Goal: Task Accomplishment & Management: Use online tool/utility

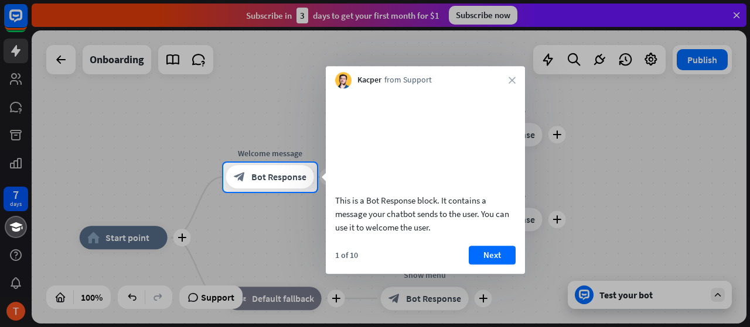
click at [504, 264] on button "Next" at bounding box center [492, 255] width 47 height 19
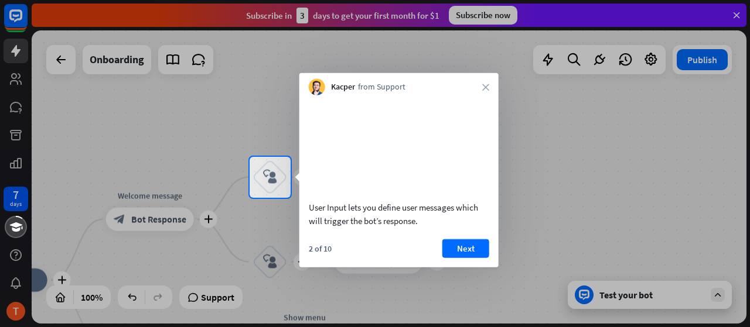
click at [481, 90] on div "Kacper from Support close" at bounding box center [398, 84] width 199 height 22
click at [472, 258] on button "Next" at bounding box center [465, 248] width 47 height 19
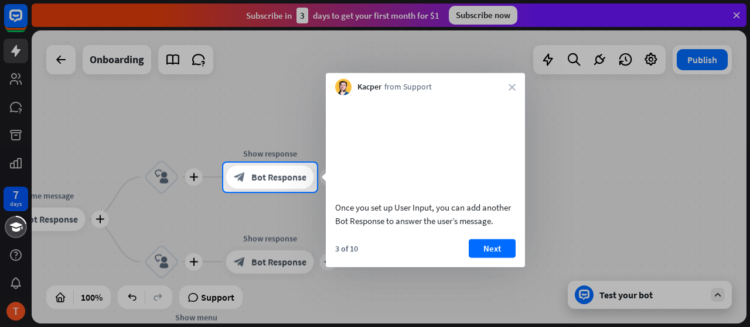
click at [493, 258] on button "Next" at bounding box center [492, 248] width 47 height 19
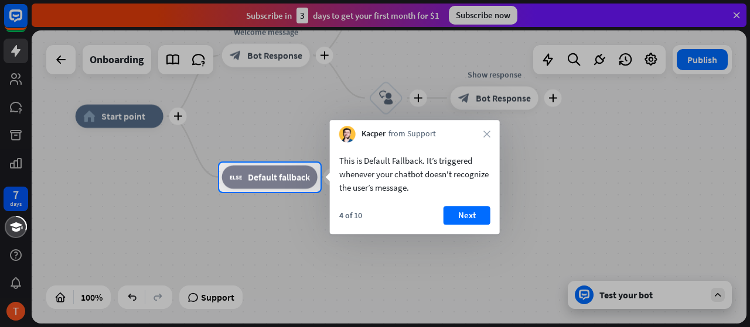
click at [465, 210] on button "Next" at bounding box center [466, 215] width 47 height 19
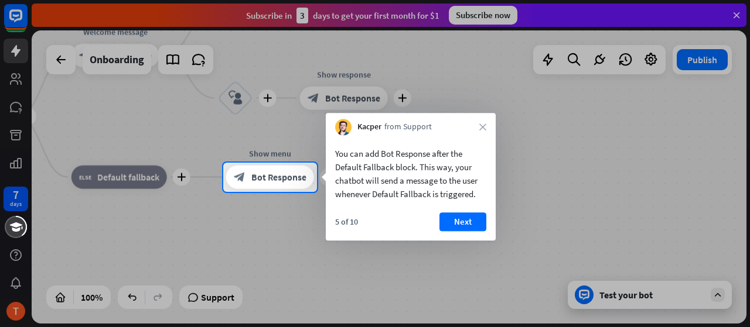
click at [478, 220] on button "Next" at bounding box center [462, 222] width 47 height 19
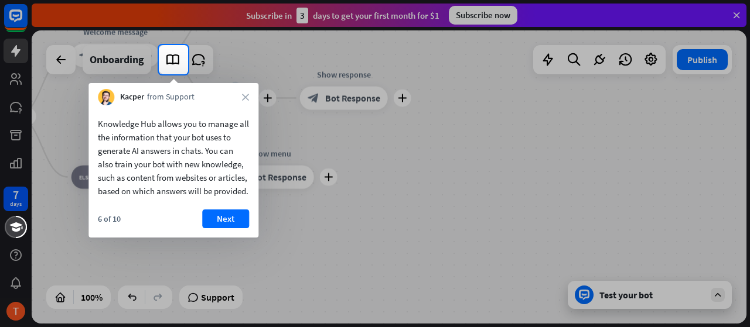
click at [221, 228] on button "Next" at bounding box center [225, 219] width 47 height 19
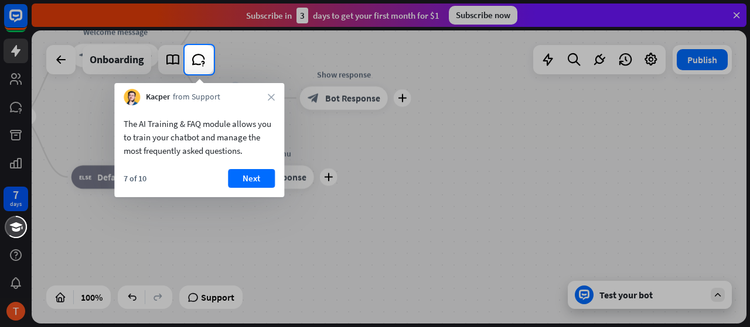
click at [249, 184] on button "Next" at bounding box center [251, 178] width 47 height 19
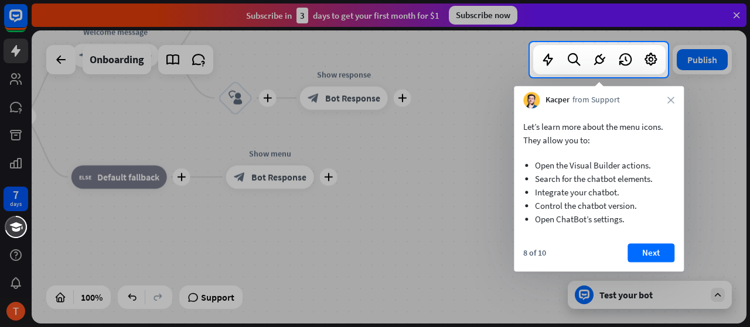
click at [665, 251] on button "Next" at bounding box center [650, 253] width 47 height 19
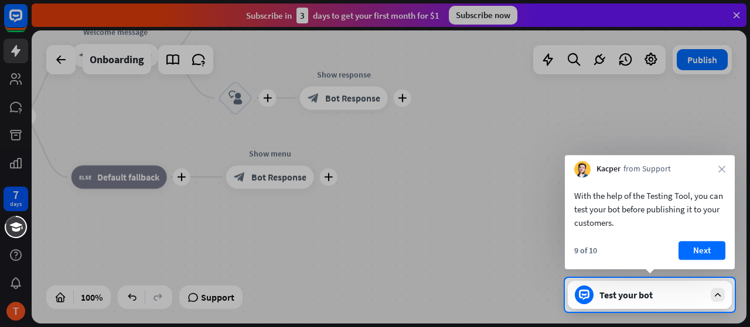
click at [702, 247] on button "Next" at bounding box center [701, 250] width 47 height 19
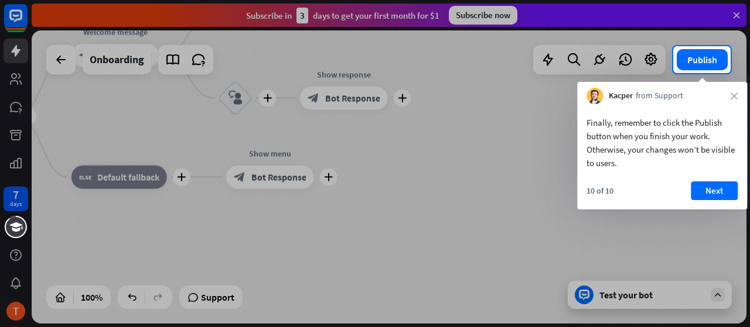
click at [711, 182] on button "Next" at bounding box center [713, 191] width 47 height 19
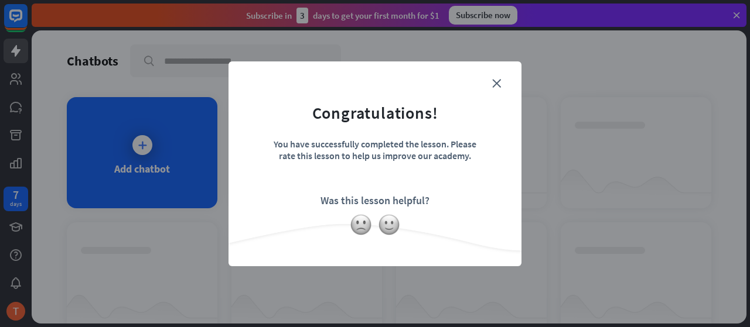
click at [500, 82] on icon "close" at bounding box center [496, 83] width 9 height 9
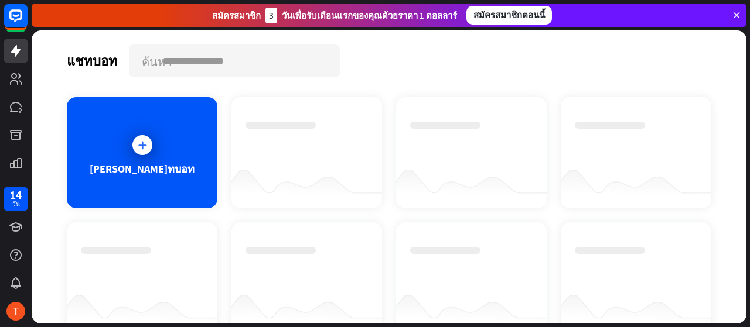
click at [152, 143] on div at bounding box center [142, 145] width 29 height 29
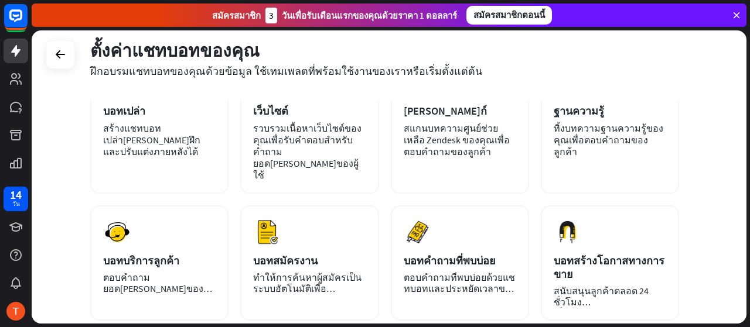
scroll to position [117, 0]
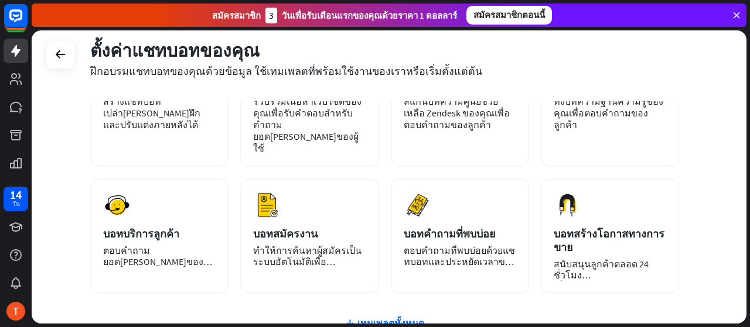
click at [128, 198] on div "ตัวอย่าง บอทบริการลูกค้า ตอบคำถามยอด[PERSON_NAME]ของลูกค้าตลอด 24 ชม." at bounding box center [159, 236] width 138 height 115
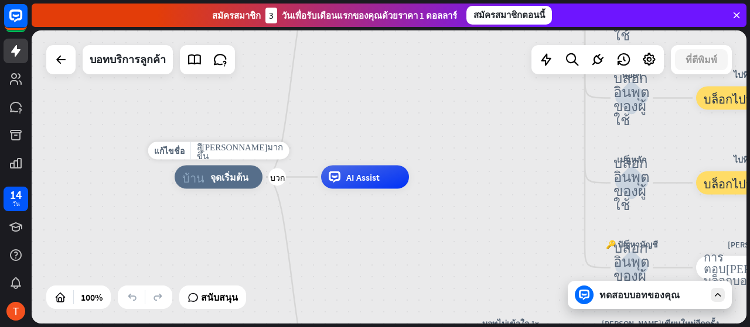
click at [278, 180] on font "บวก" at bounding box center [277, 177] width 15 height 8
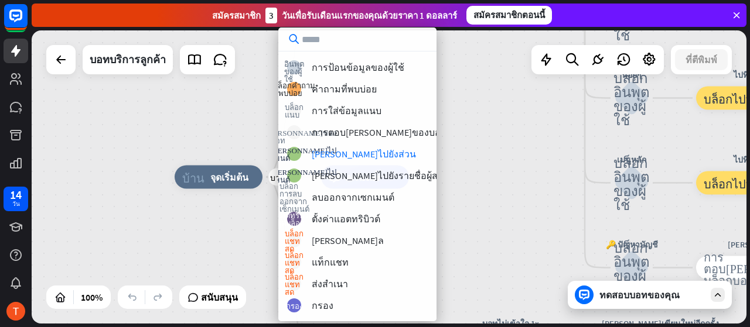
click at [481, 129] on div "บวก บ้าน_2 จุดเริ่มต้น ข้อความต้อนรับ การตอบ[PERSON_NAME]ของบล็อกบอท การตอบ[PER…" at bounding box center [389, 176] width 714 height 293
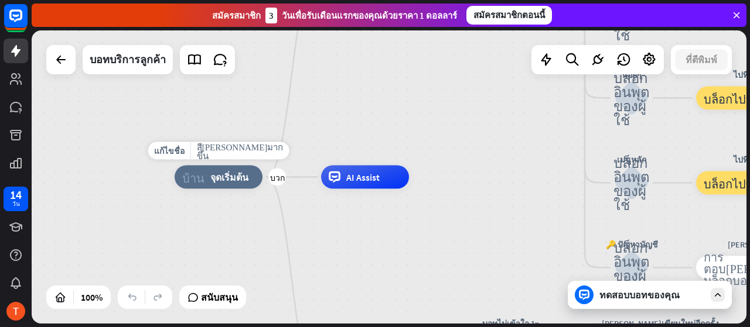
click at [278, 179] on font "บวก" at bounding box center [277, 177] width 15 height 8
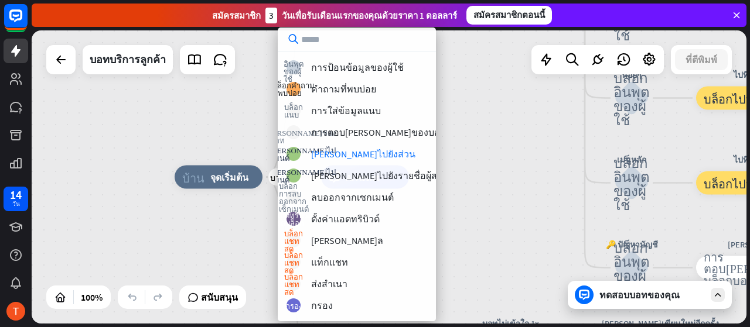
click at [499, 125] on div "บวก บ้าน_2 จุดเริ่มต้น ข้อความต้อนรับ การตอบ[PERSON_NAME]ของบล็อกบอท การตอบ[PER…" at bounding box center [389, 176] width 714 height 293
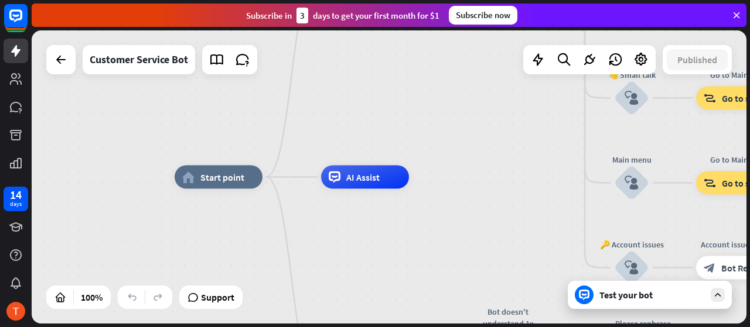
drag, startPoint x: 366, startPoint y: 131, endPoint x: 350, endPoint y: 133, distance: 16.0
click at [366, 131] on div "home_2 Start point Welcome message block_bot_response Bot Response 🔙 Main menu …" at bounding box center [389, 176] width 714 height 293
click at [236, 188] on div "home_2 Start point" at bounding box center [219, 177] width 88 height 23
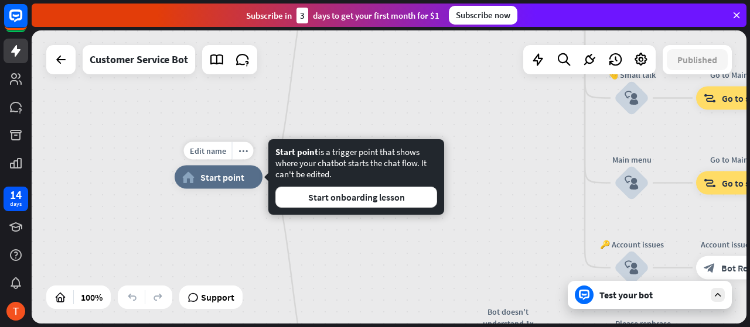
click at [208, 148] on span "Edit name" at bounding box center [208, 151] width 36 height 11
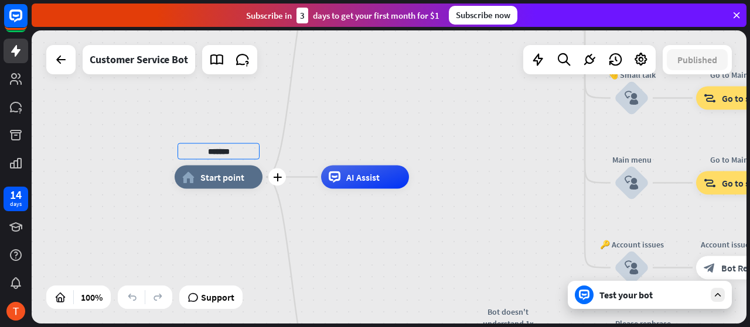
type input "*******"
click at [330, 104] on div "******* home_2 Start point Welcome message block_bot_response Bot Response 🔙 Ma…" at bounding box center [389, 176] width 714 height 293
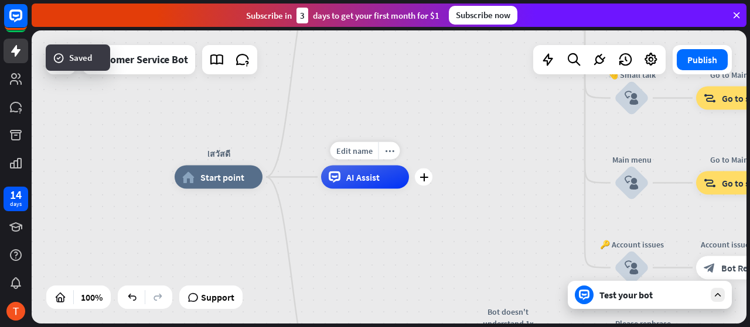
click at [356, 166] on div "Edit name more_horiz plus AI Assist" at bounding box center [365, 177] width 88 height 23
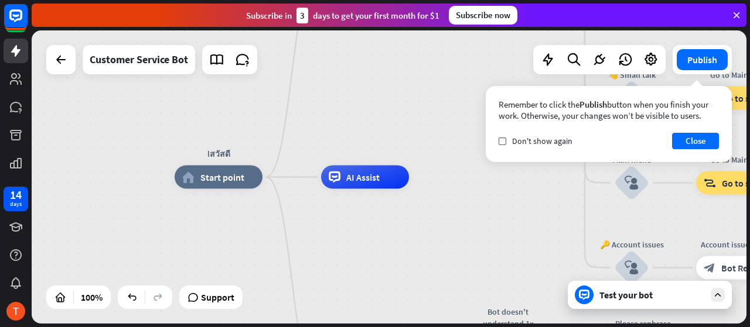
click at [690, 136] on button "Close" at bounding box center [695, 141] width 47 height 16
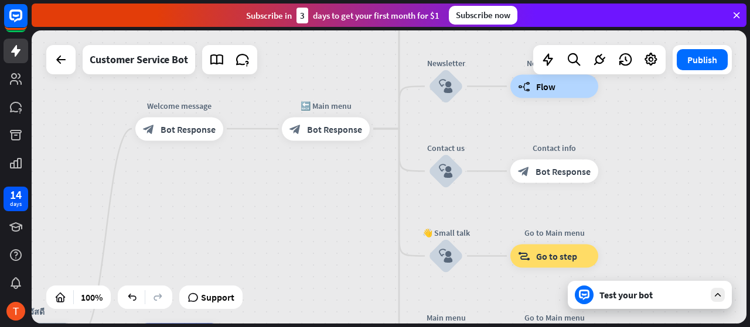
drag, startPoint x: 535, startPoint y: 154, endPoint x: 346, endPoint y: 302, distance: 239.5
click at [346, 302] on div "lสวัสดี home_2 Start point Welcome message block_bot_response Bot Response 🔙 Ma…" at bounding box center [389, 176] width 714 height 293
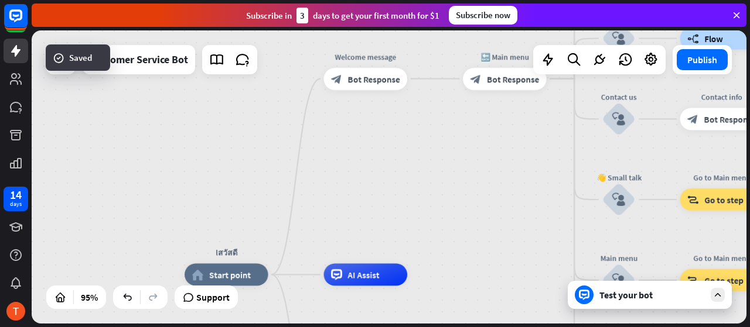
drag, startPoint x: 173, startPoint y: 187, endPoint x: 333, endPoint y: 145, distance: 164.9
click at [333, 145] on div "lสวัสดี home_2 Start point Welcome message block_bot_response Bot Response 🔙 Ma…" at bounding box center [389, 176] width 714 height 293
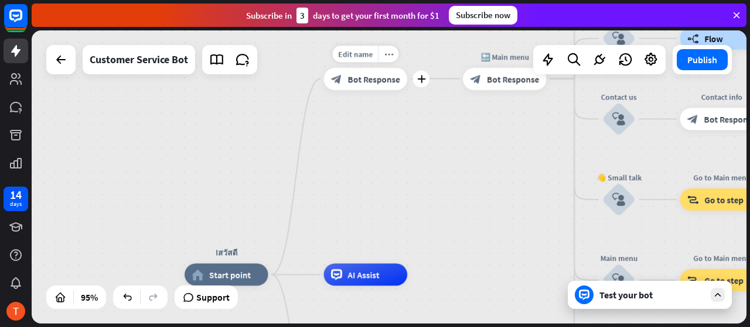
click at [367, 81] on span "Bot Response" at bounding box center [373, 78] width 52 height 11
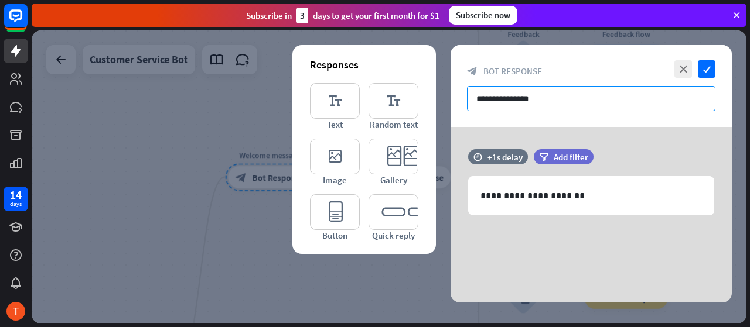
drag, startPoint x: 550, startPoint y: 99, endPoint x: 435, endPoint y: 86, distance: 115.6
click at [439, 96] on div "**********" at bounding box center [389, 176] width 714 height 293
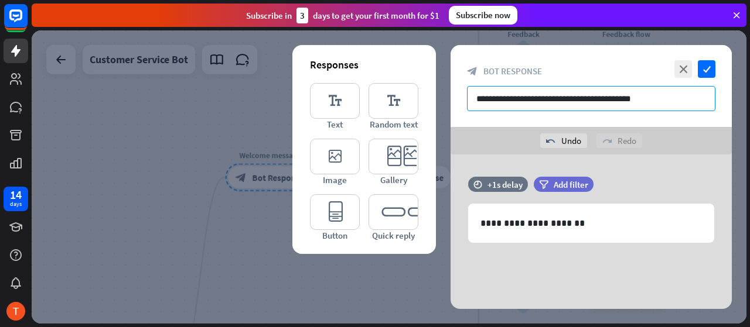
type input "**********"
click at [708, 71] on icon "check" at bounding box center [706, 69] width 18 height 18
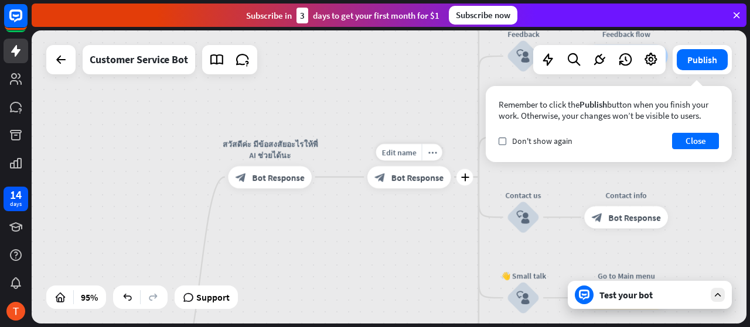
click at [434, 174] on span "Bot Response" at bounding box center [417, 177] width 52 height 11
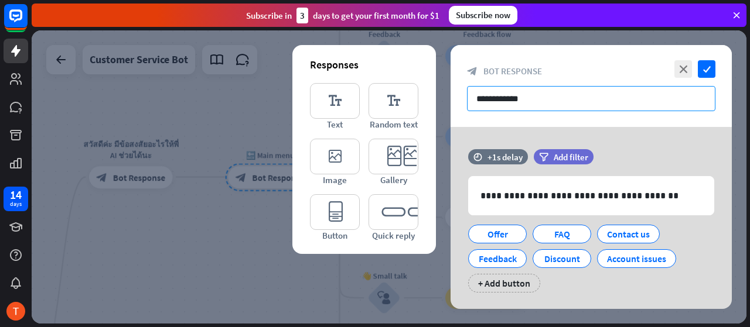
click at [514, 97] on input "**********" at bounding box center [591, 98] width 248 height 25
click at [491, 106] on input "**********" at bounding box center [591, 98] width 248 height 25
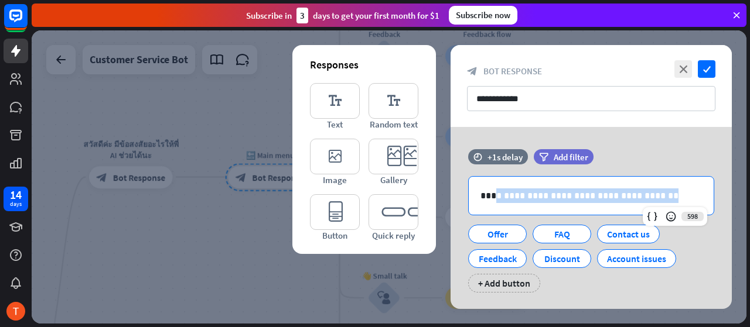
drag, startPoint x: 650, startPoint y: 199, endPoint x: 484, endPoint y: 199, distance: 166.3
click at [485, 199] on p "**********" at bounding box center [591, 196] width 222 height 15
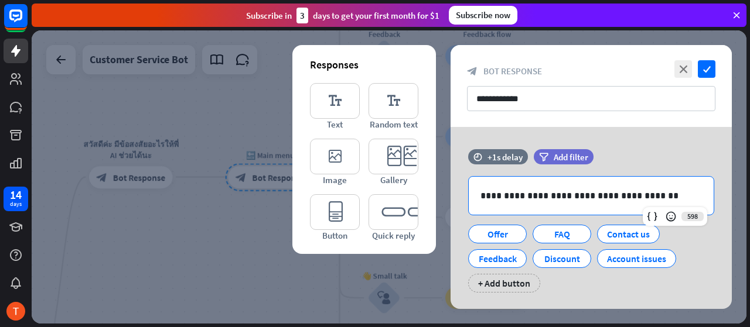
click at [447, 209] on icon at bounding box center [450, 211] width 11 height 11
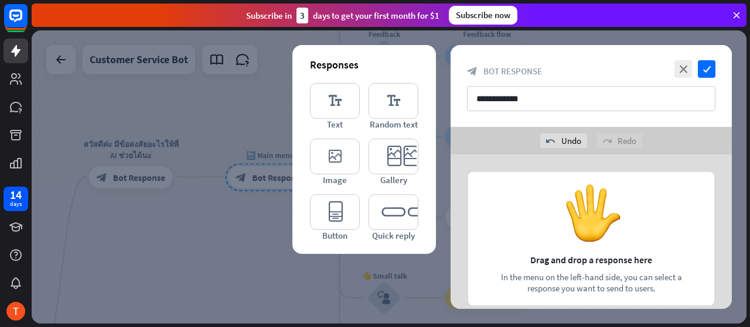
click at [706, 78] on div "**********" at bounding box center [590, 86] width 281 height 82
click at [709, 71] on icon "check" at bounding box center [706, 69] width 18 height 18
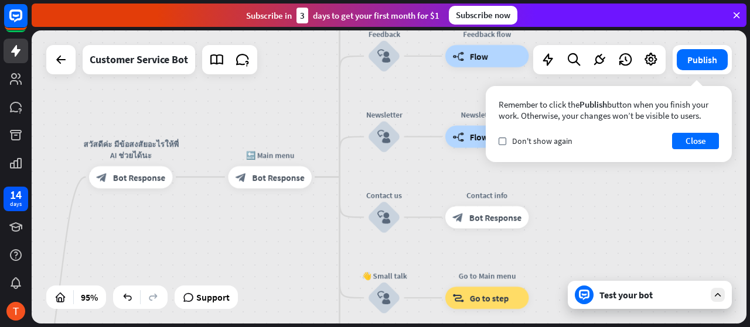
drag, startPoint x: 244, startPoint y: 241, endPoint x: 301, endPoint y: 271, distance: 64.7
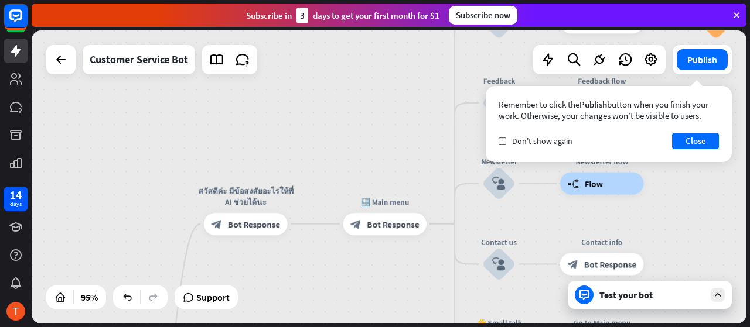
drag, startPoint x: 219, startPoint y: 107, endPoint x: 599, endPoint y: 125, distance: 379.9
click at [334, 154] on div "lสวัสดี home_2 Start point สวัสดีค่ะ มีข้อสงสัยอะไรให้พี่ AI ช่วยได้นะ block_bo…" at bounding box center [389, 176] width 714 height 293
click at [685, 135] on button "Close" at bounding box center [695, 141] width 47 height 16
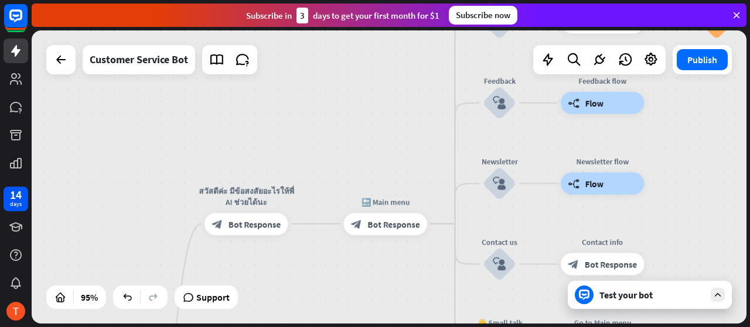
click at [689, 55] on button "Publish" at bounding box center [701, 59] width 51 height 21
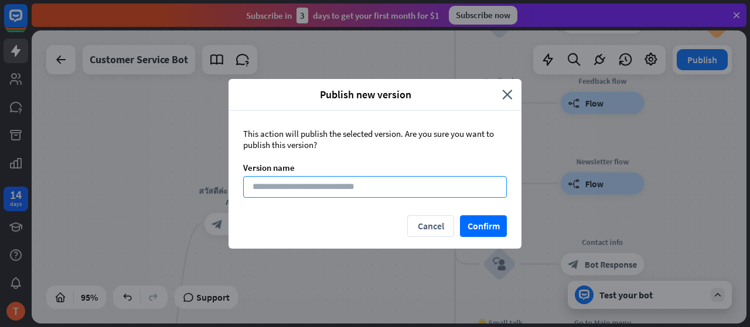
click at [411, 188] on input at bounding box center [375, 187] width 264 height 22
type input "*"
type input "*******"
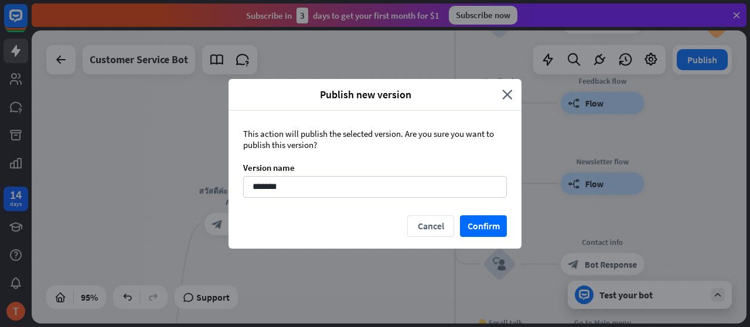
click at [494, 235] on button "Confirm" at bounding box center [483, 227] width 47 height 22
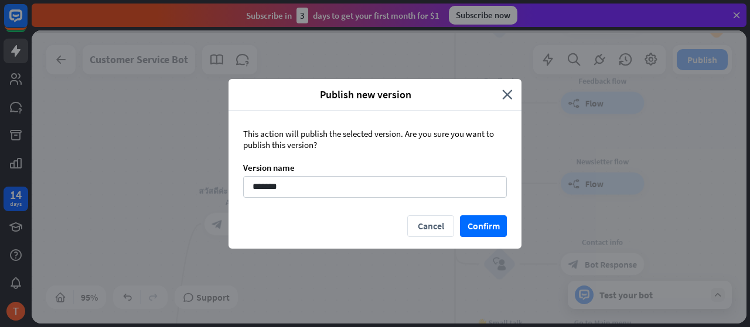
click at [498, 232] on button "Confirm" at bounding box center [483, 227] width 47 height 22
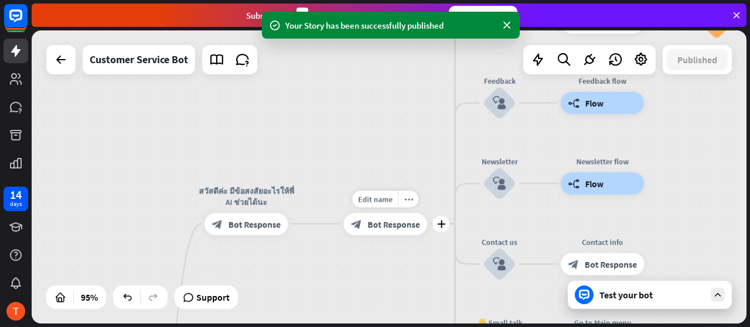
click at [382, 224] on span "Bot Response" at bounding box center [393, 223] width 52 height 11
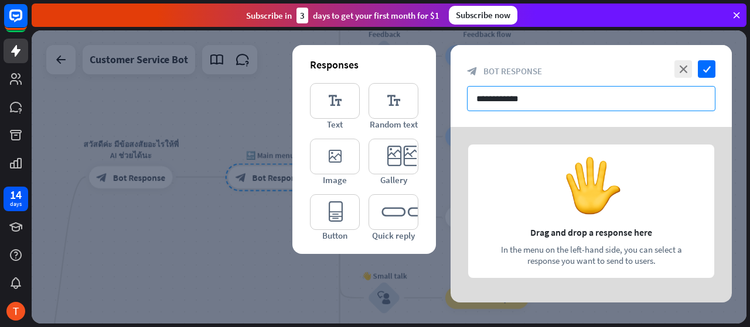
drag, startPoint x: 535, startPoint y: 97, endPoint x: 443, endPoint y: 100, distance: 92.6
click at [443, 100] on div "**********" at bounding box center [389, 176] width 714 height 293
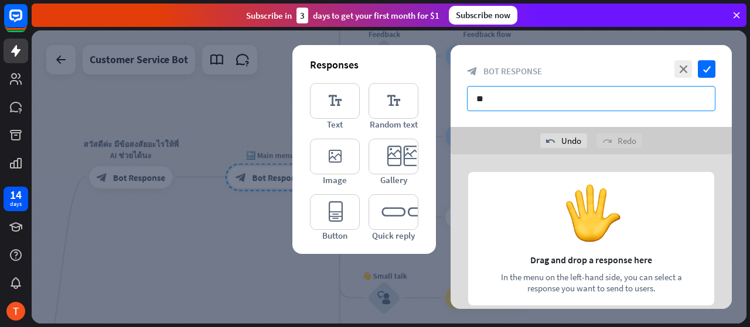
type input "*"
click at [346, 213] on icon "editor_button" at bounding box center [335, 212] width 50 height 36
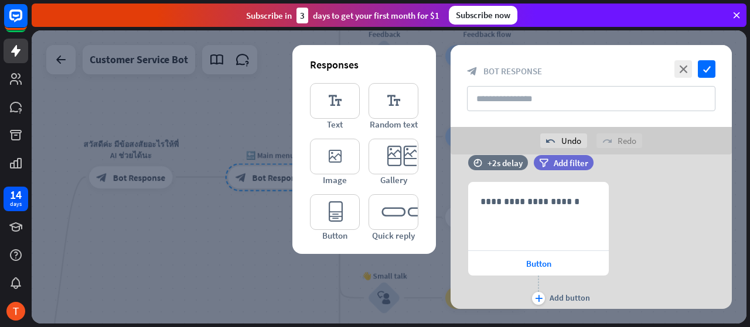
scroll to position [22, 0]
click at [515, 94] on input "text" at bounding box center [591, 98] width 248 height 25
type input "*"
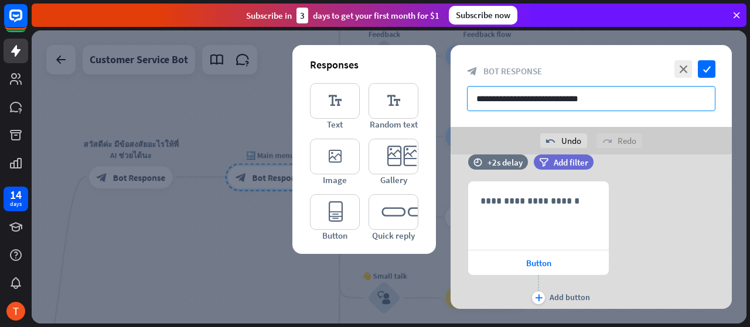
type input "**********"
click at [534, 204] on p "**********" at bounding box center [538, 201] width 116 height 15
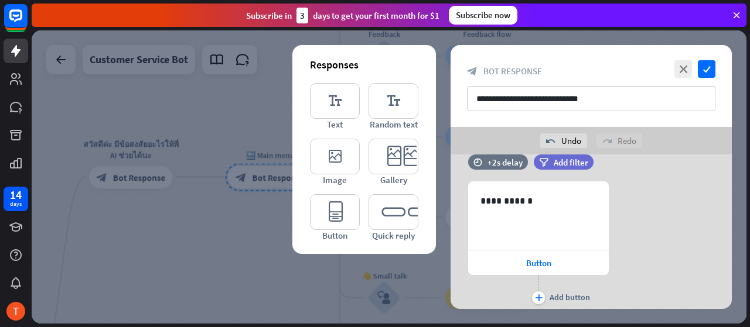
click at [534, 204] on p "**********" at bounding box center [538, 201] width 117 height 15
click at [708, 70] on icon "check" at bounding box center [706, 69] width 18 height 18
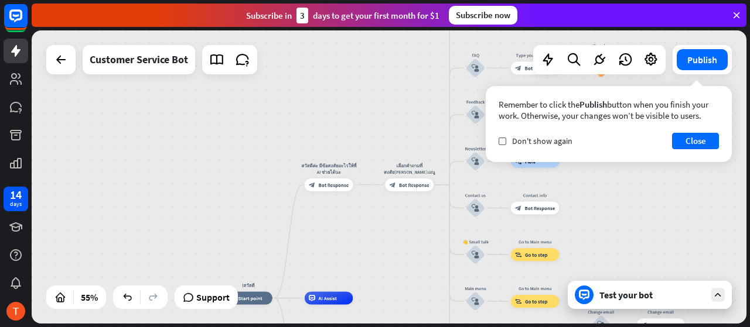
click at [666, 300] on div "Test your bot" at bounding box center [651, 295] width 105 height 12
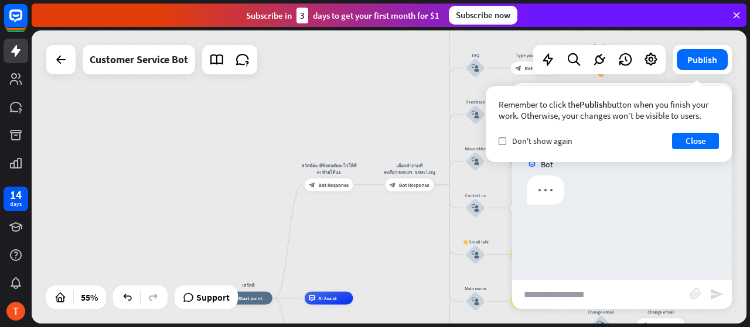
click at [691, 136] on button "Close" at bounding box center [695, 141] width 47 height 16
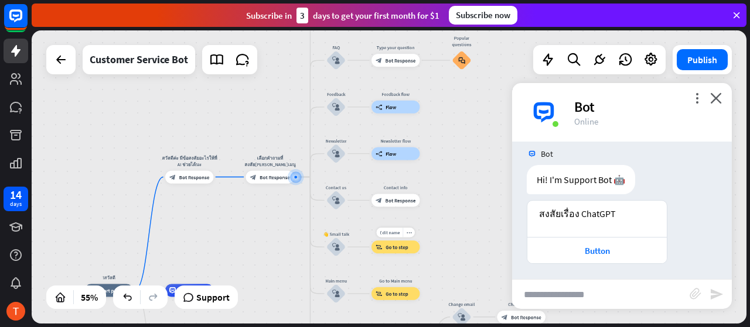
scroll to position [12, 0]
drag, startPoint x: 207, startPoint y: 243, endPoint x: 255, endPoint y: 210, distance: 58.5
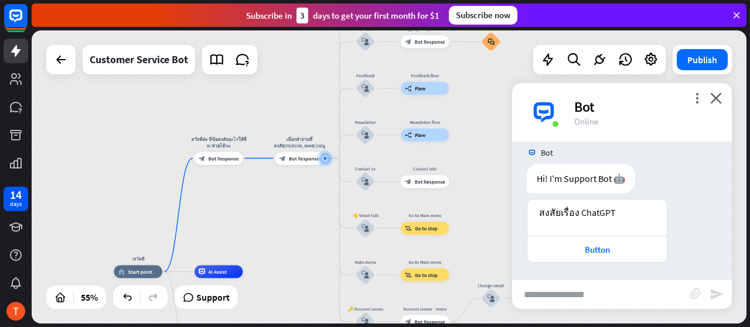
drag, startPoint x: 234, startPoint y: 223, endPoint x: 274, endPoint y: 202, distance: 45.1
click at [273, 204] on div "lสวัสดี home_2 Start point สวัสดีค่ะ มีข้อสงสัยอะไรให้พี่ AI ช่วยได้นะ block_bo…" at bounding box center [389, 176] width 714 height 293
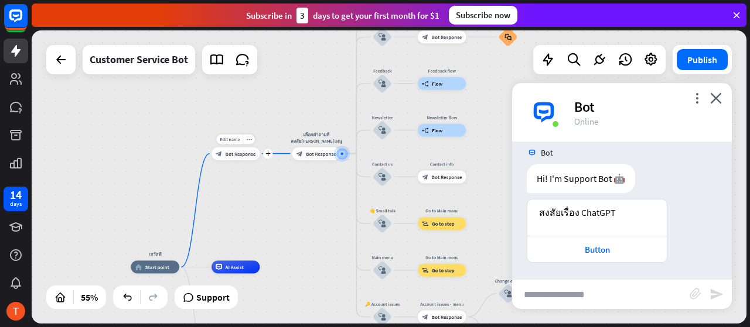
click at [237, 155] on span "Bot Response" at bounding box center [240, 154] width 30 height 6
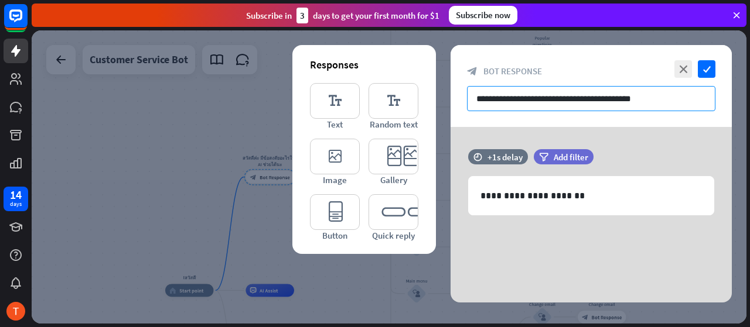
drag, startPoint x: 631, startPoint y: 101, endPoint x: 447, endPoint y: 91, distance: 184.8
click at [447, 91] on div "**********" at bounding box center [389, 176] width 714 height 293
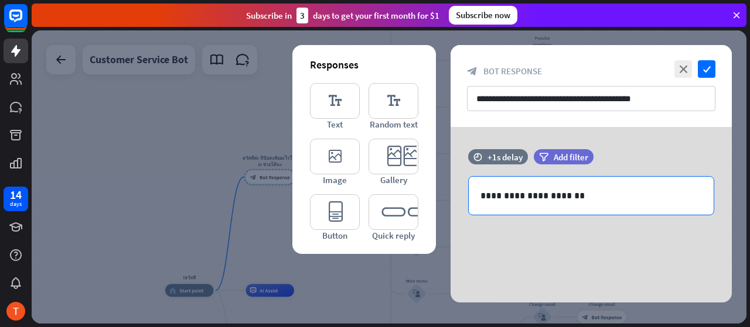
click at [546, 194] on p "**********" at bounding box center [591, 196] width 222 height 15
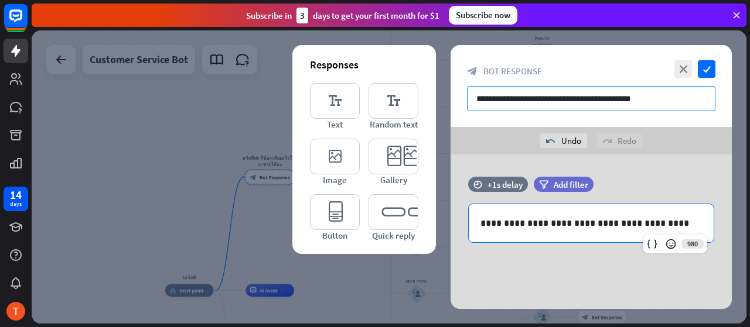
drag, startPoint x: 595, startPoint y: 104, endPoint x: 625, endPoint y: 98, distance: 31.0
click at [596, 102] on input "**********" at bounding box center [591, 98] width 248 height 25
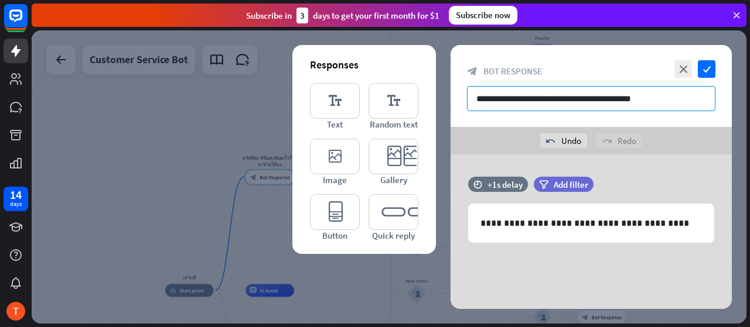
drag, startPoint x: 576, startPoint y: 105, endPoint x: 507, endPoint y: 102, distance: 68.6
click at [507, 102] on input "**********" at bounding box center [591, 98] width 248 height 25
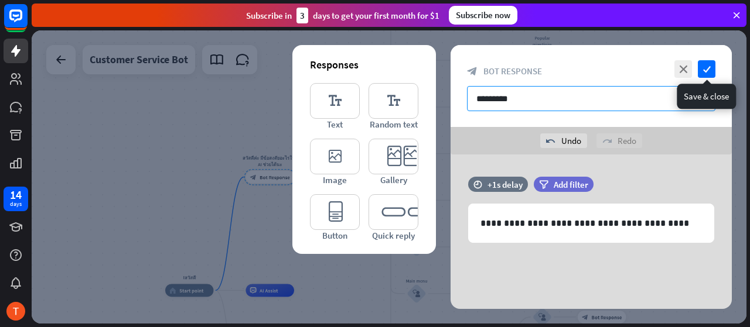
type input "*********"
click at [706, 73] on icon "check" at bounding box center [706, 69] width 18 height 18
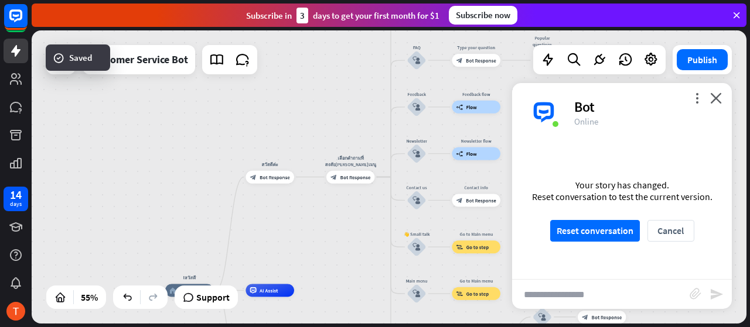
click at [607, 235] on button "Reset conversation" at bounding box center [595, 231] width 90 height 22
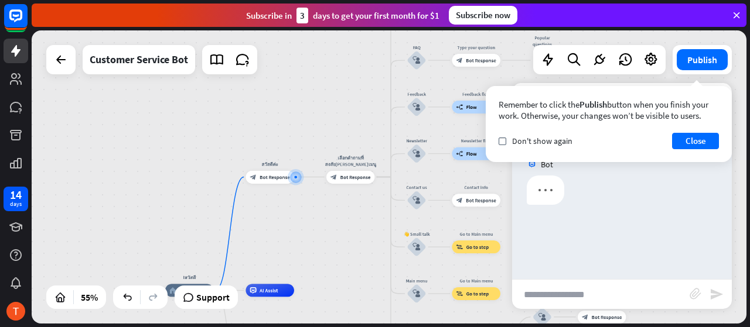
click at [702, 136] on button "Close" at bounding box center [695, 141] width 47 height 16
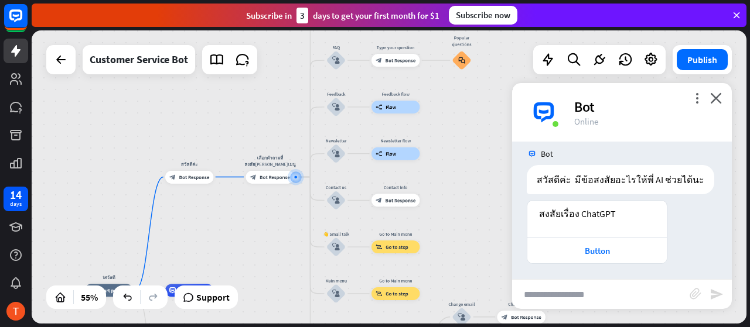
scroll to position [12, 0]
click at [272, 180] on span "Bot Response" at bounding box center [274, 177] width 30 height 6
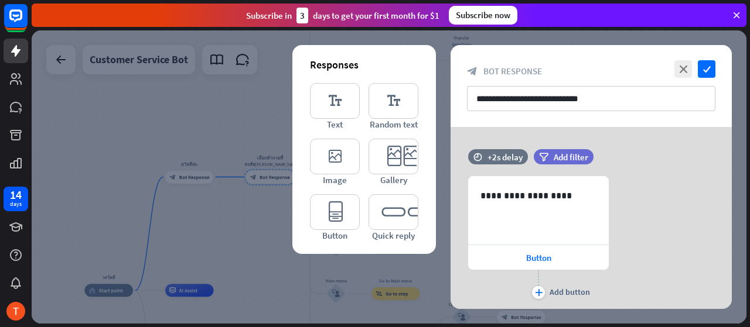
click at [563, 196] on p "**********" at bounding box center [538, 196] width 117 height 15
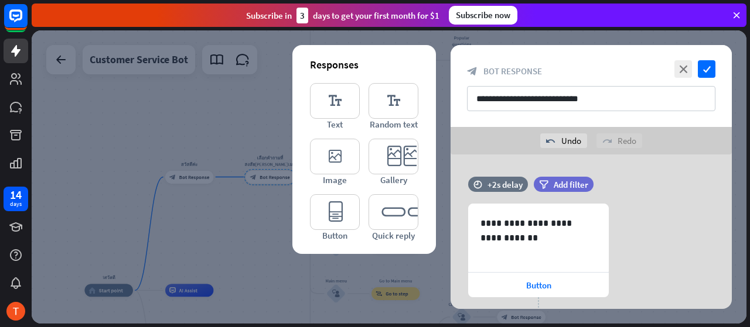
click at [536, 283] on span "Button" at bounding box center [538, 285] width 25 height 11
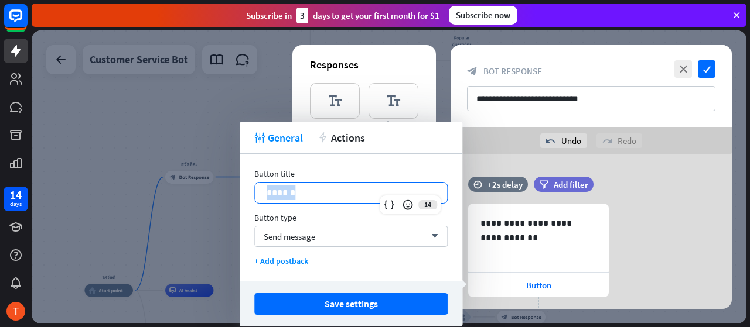
drag, startPoint x: 305, startPoint y: 197, endPoint x: 262, endPoint y: 197, distance: 42.8
click at [262, 197] on div "******" at bounding box center [351, 193] width 192 height 20
click at [267, 228] on div "Send message arrow_down" at bounding box center [350, 236] width 193 height 21
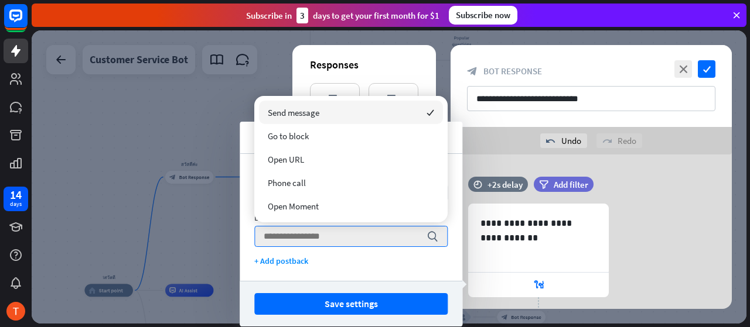
click at [312, 113] on span "Send message" at bounding box center [294, 112] width 52 height 11
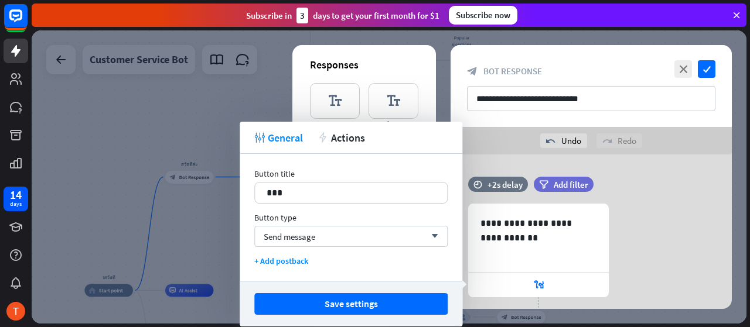
click at [395, 298] on button "Save settings" at bounding box center [350, 304] width 193 height 22
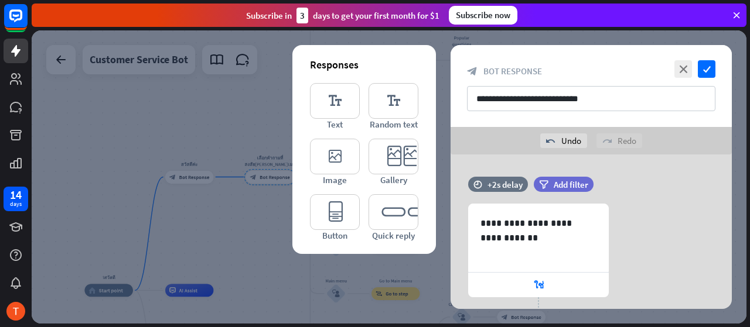
click at [705, 64] on icon "check" at bounding box center [706, 69] width 18 height 18
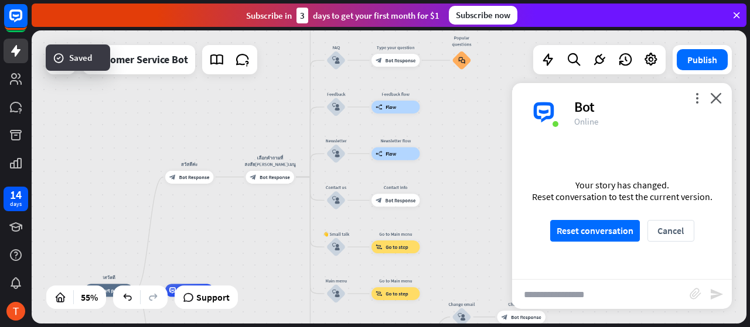
click at [602, 225] on button "Reset conversation" at bounding box center [595, 231] width 90 height 22
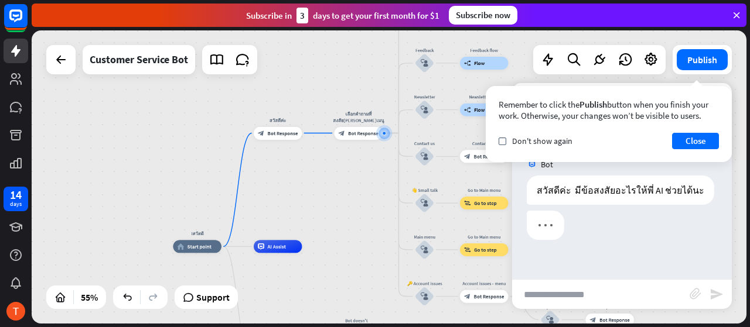
drag, startPoint x: 237, startPoint y: 217, endPoint x: 363, endPoint y: 165, distance: 136.0
click at [345, 169] on div "lสวัสดี home_2 Start point สวัสดีค่ะ block_bot_response Bot Response เลือกคำถาม…" at bounding box center [389, 176] width 714 height 293
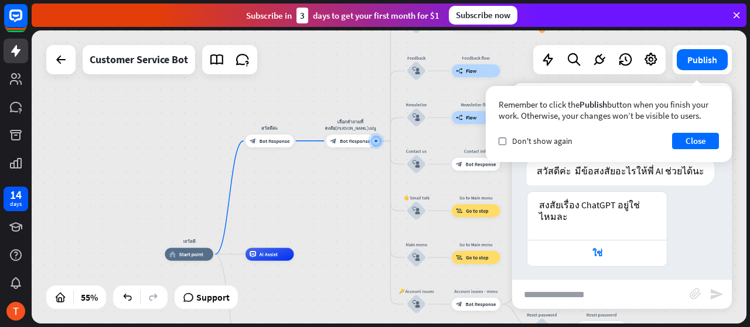
scroll to position [23, 0]
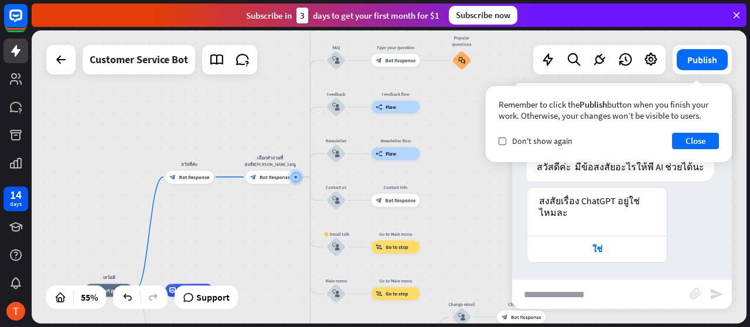
click at [562, 136] on span "Don't show again" at bounding box center [542, 141] width 60 height 11
click at [698, 141] on button "Close" at bounding box center [695, 141] width 47 height 16
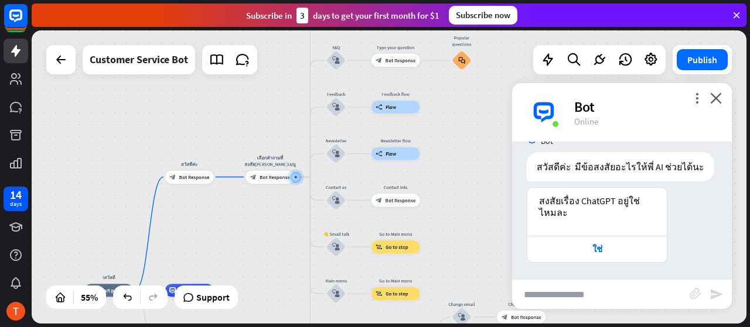
click at [697, 69] on button "Publish" at bounding box center [701, 59] width 51 height 21
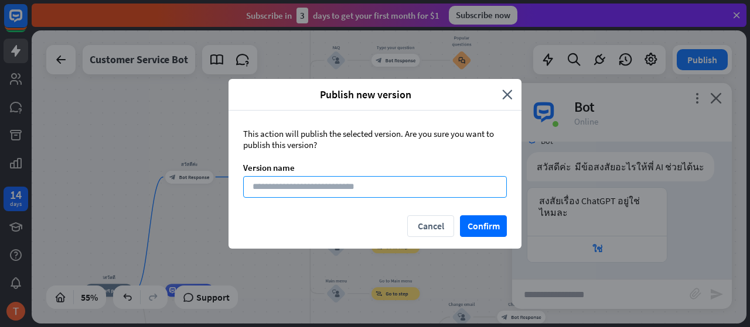
click at [367, 185] on input at bounding box center [375, 187] width 264 height 22
type input "*"
type input "*******"
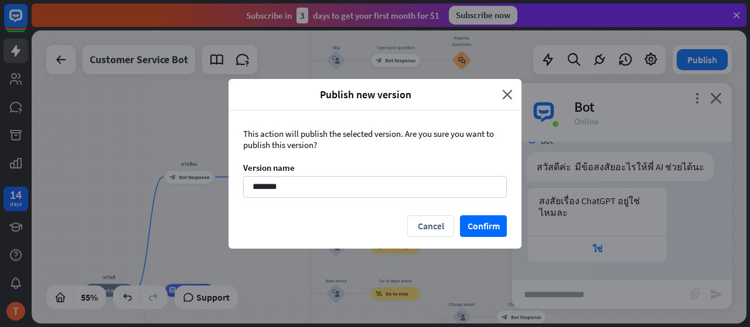
click at [502, 221] on button "Confirm" at bounding box center [483, 227] width 47 height 22
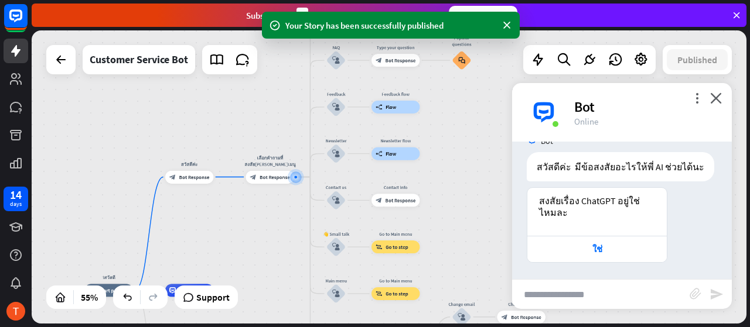
click at [644, 63] on icon at bounding box center [640, 59] width 15 height 15
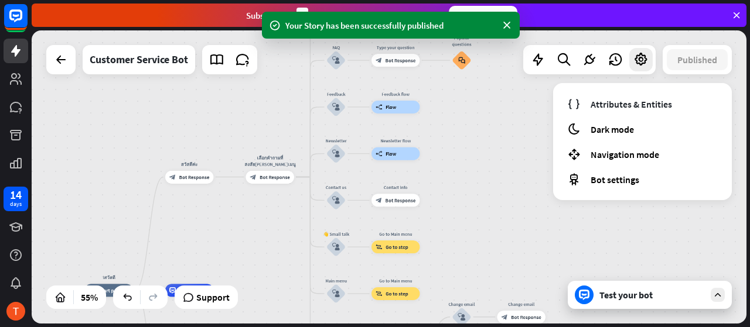
click at [644, 63] on icon at bounding box center [640, 59] width 15 height 15
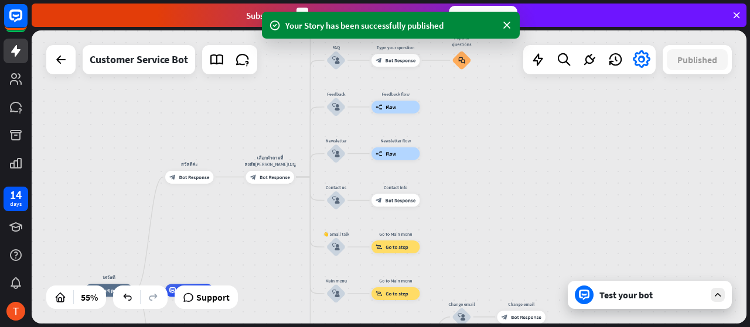
click at [644, 63] on icon at bounding box center [640, 59] width 21 height 21
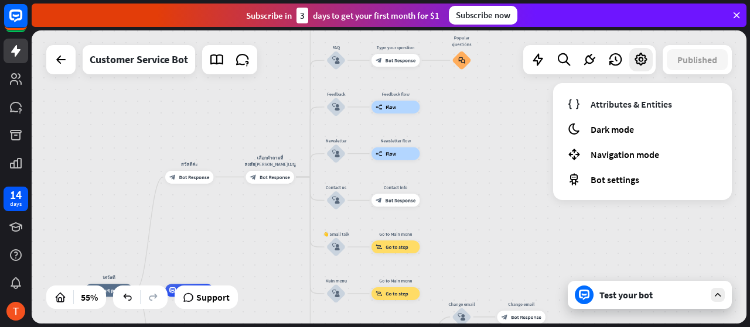
click at [61, 309] on div "lสวัสดี home_2 Start point สวัสดีค่ะ block_bot_response Bot Response เลือกคำถาม…" at bounding box center [389, 176] width 714 height 293
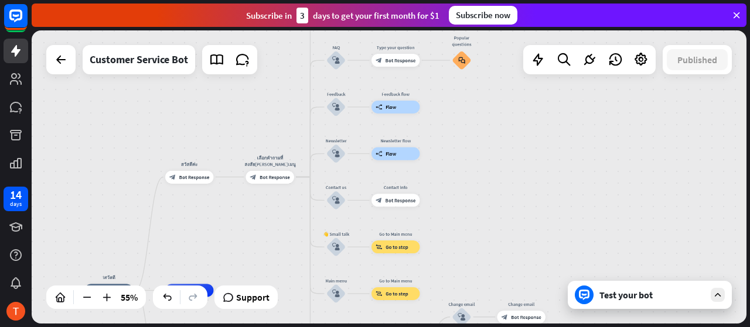
click at [61, 298] on icon at bounding box center [60, 298] width 12 height 12
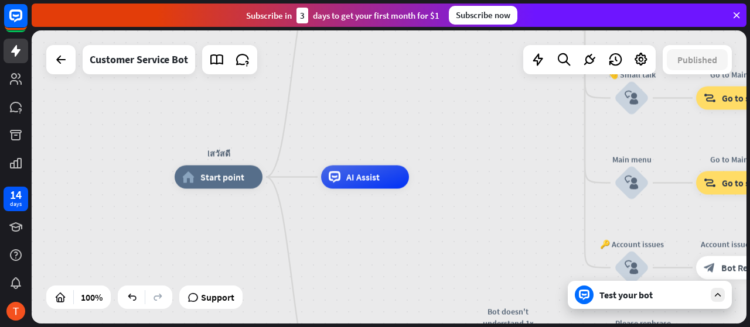
click at [73, 66] on div at bounding box center [60, 59] width 29 height 29
click at [66, 66] on icon at bounding box center [61, 60] width 14 height 14
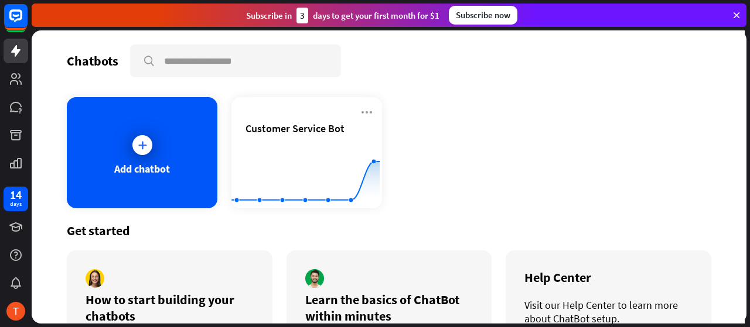
click at [288, 129] on span "Customer Service Bot" at bounding box center [294, 128] width 99 height 13
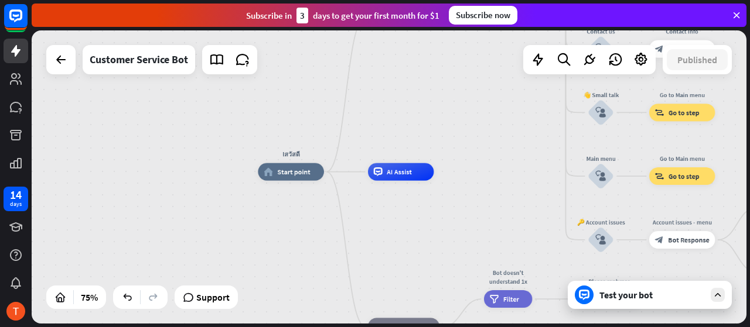
click at [630, 295] on div "Test your bot" at bounding box center [651, 295] width 105 height 12
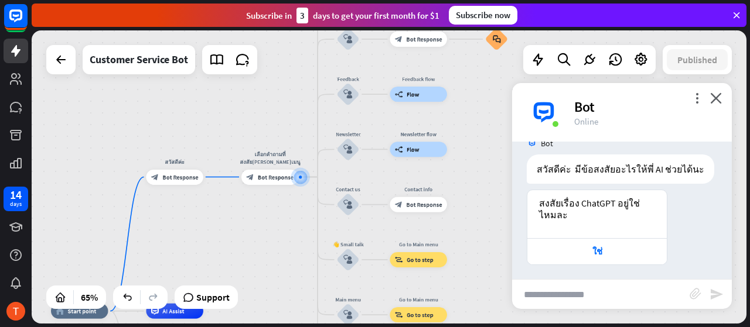
scroll to position [23, 0]
click at [692, 102] on icon "more_vert" at bounding box center [696, 98] width 11 height 11
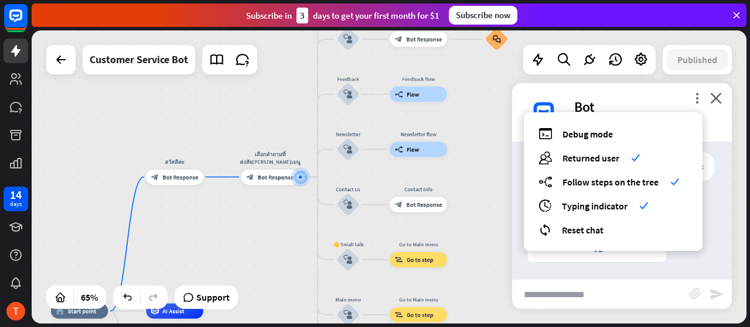
click at [692, 102] on icon "more_vert" at bounding box center [696, 98] width 11 height 11
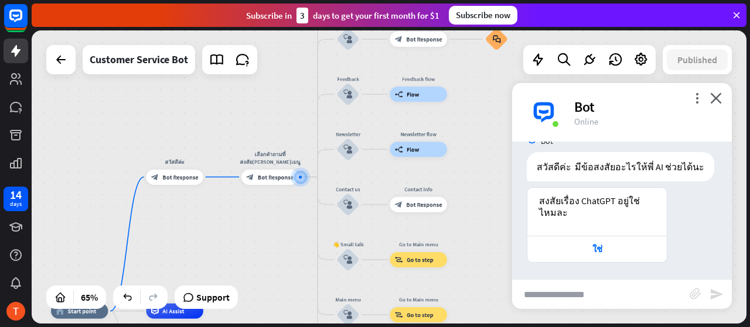
click at [537, 61] on icon at bounding box center [537, 59] width 15 height 15
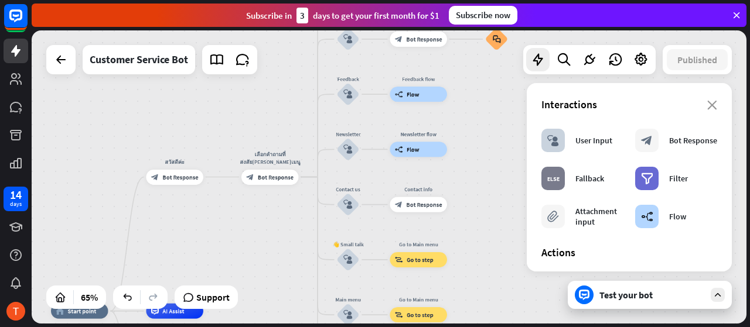
click at [539, 61] on icon at bounding box center [537, 59] width 15 height 15
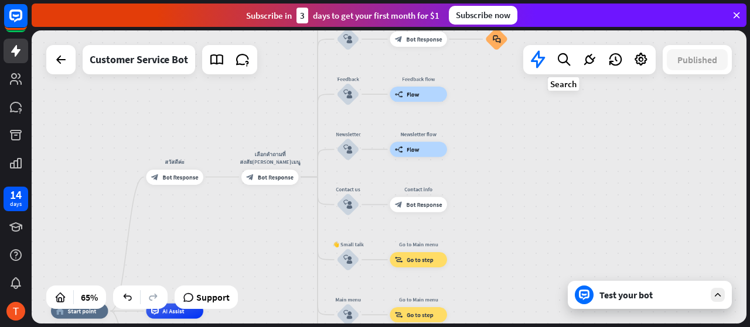
click at [560, 56] on icon at bounding box center [564, 59] width 16 height 15
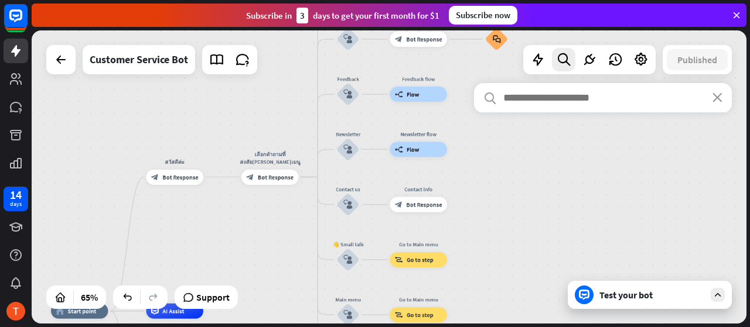
click at [562, 57] on icon at bounding box center [564, 59] width 16 height 15
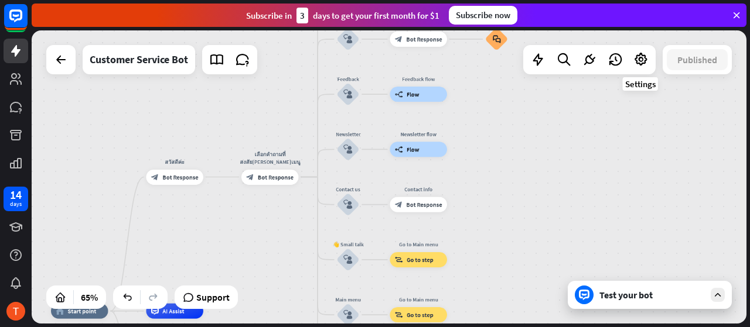
click at [637, 59] on icon at bounding box center [640, 59] width 15 height 15
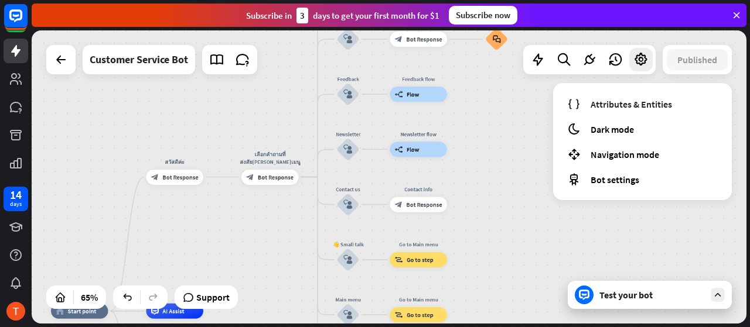
click at [617, 176] on span "Bot settings" at bounding box center [614, 180] width 49 height 12
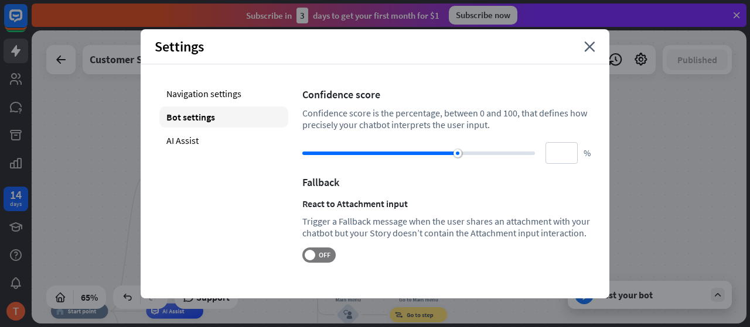
drag, startPoint x: 405, startPoint y: 153, endPoint x: 362, endPoint y: 158, distance: 43.0
click at [363, 158] on div at bounding box center [418, 154] width 232 height 12
drag, startPoint x: 355, startPoint y: 155, endPoint x: 556, endPoint y: 114, distance: 205.7
click at [440, 156] on div at bounding box center [418, 154] width 232 height 12
type input "**"
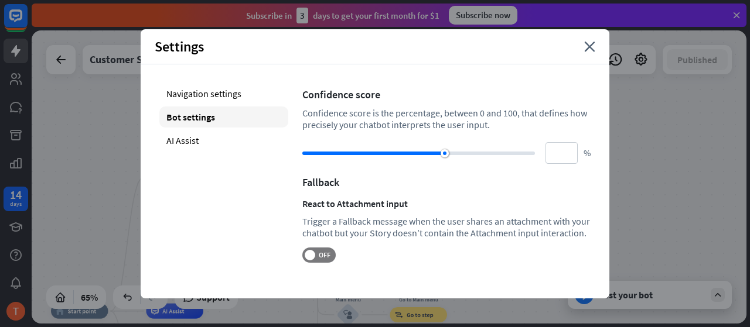
click at [586, 46] on icon "close" at bounding box center [589, 47] width 11 height 11
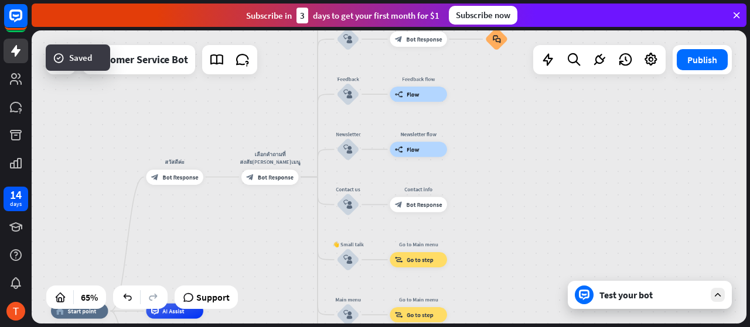
click at [693, 66] on button "Publish" at bounding box center [701, 59] width 51 height 21
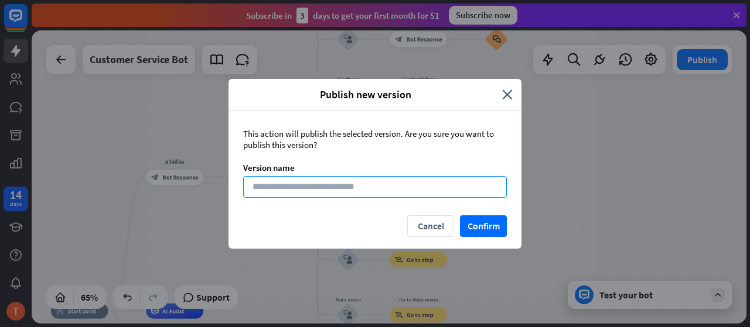
click at [403, 181] on input at bounding box center [375, 187] width 264 height 22
type input "**"
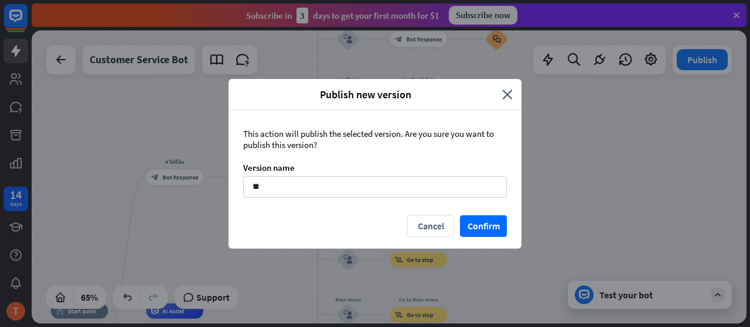
click at [472, 224] on button "Confirm" at bounding box center [483, 227] width 47 height 22
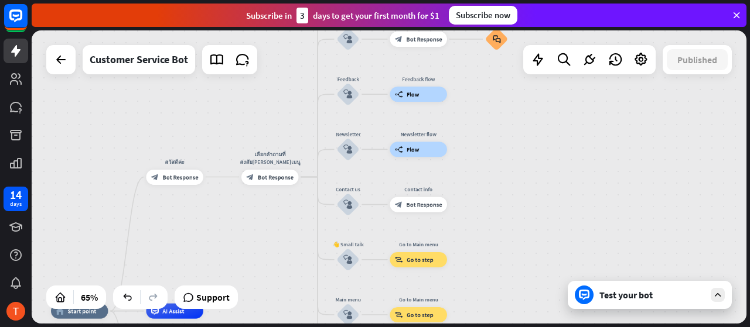
click at [715, 296] on icon at bounding box center [717, 295] width 11 height 11
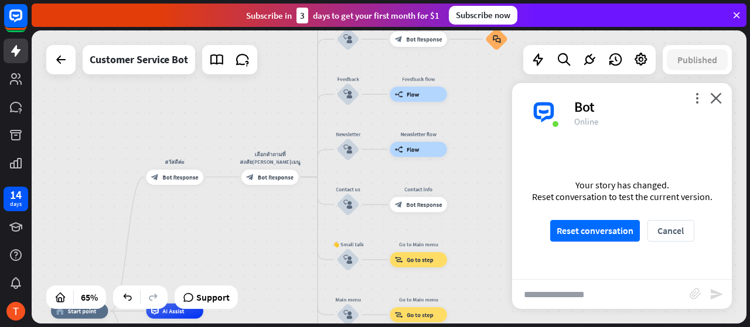
click at [697, 92] on div "more_vert close Bot Online" at bounding box center [622, 112] width 220 height 59
click at [693, 98] on icon "more_vert" at bounding box center [696, 98] width 11 height 11
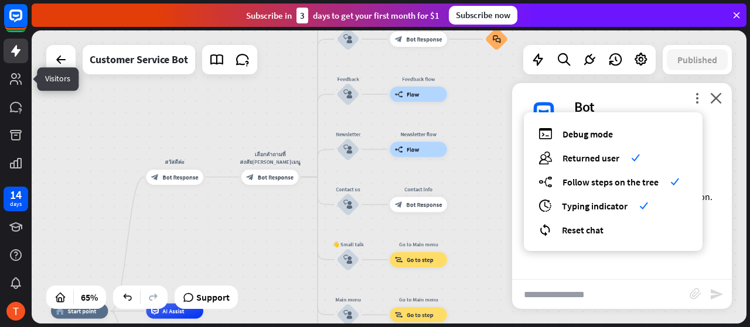
click at [0, 0] on icon at bounding box center [0, 0] width 0 height 0
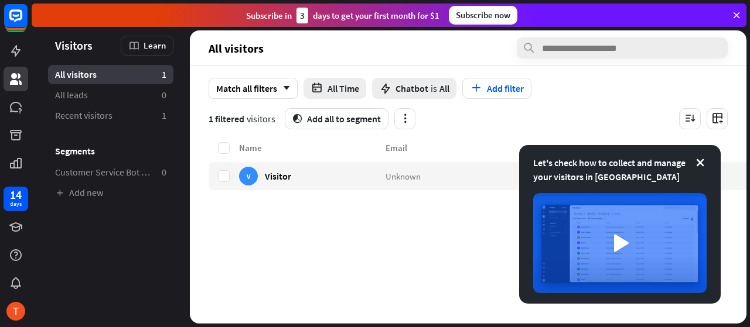
click at [114, 177] on span "Customer Service Bot — Newsletter" at bounding box center [103, 172] width 97 height 12
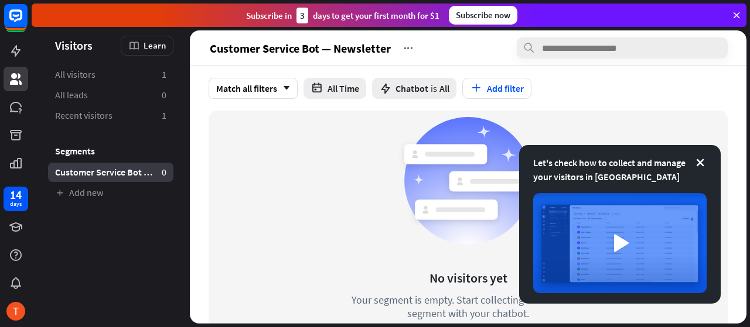
click at [693, 162] on div "Let's check how to collect and manage your visitors in [GEOGRAPHIC_DATA]" at bounding box center [619, 170] width 173 height 28
click at [699, 163] on icon at bounding box center [700, 163] width 12 height 12
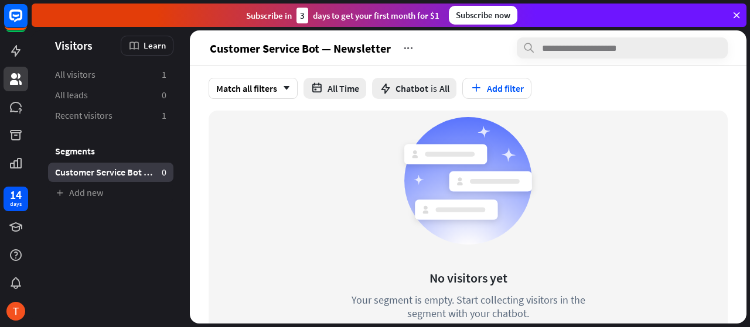
click at [129, 172] on span "Customer Service Bot — Newsletter" at bounding box center [103, 172] width 97 height 12
click at [330, 91] on button "All Time" at bounding box center [334, 88] width 63 height 21
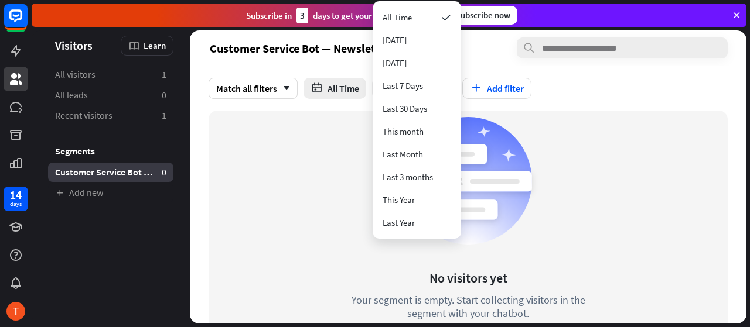
click at [259, 90] on div "Match all filters arrow_down" at bounding box center [252, 88] width 89 height 21
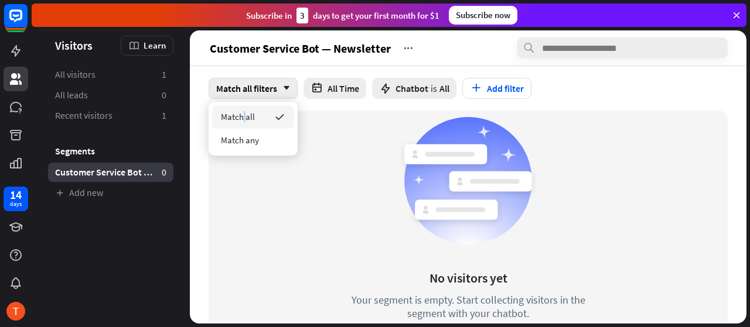
click at [244, 121] on span "Match all" at bounding box center [238, 116] width 34 height 11
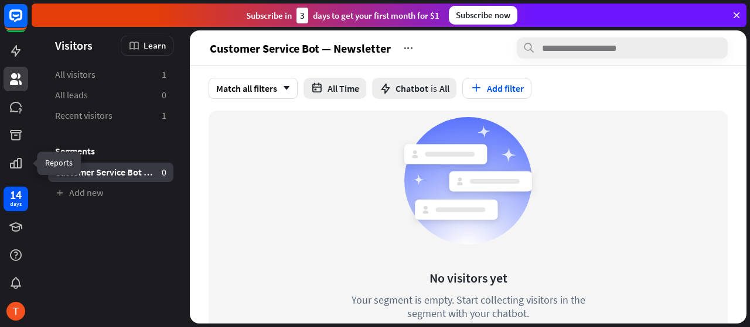
click at [9, 155] on link at bounding box center [16, 163] width 25 height 25
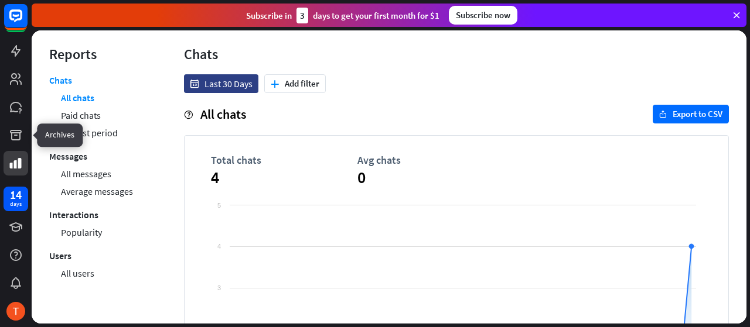
click at [25, 136] on link at bounding box center [16, 135] width 25 height 25
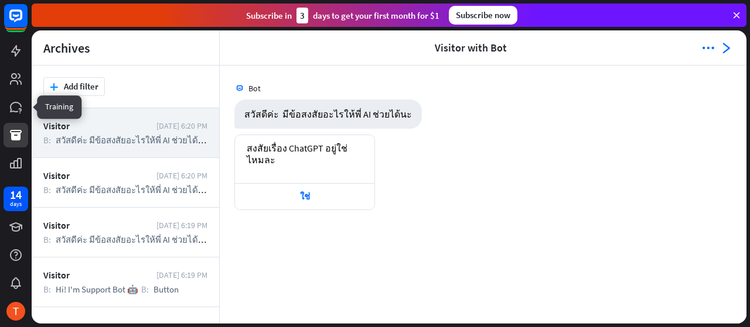
click at [0, 0] on icon at bounding box center [0, 0] width 0 height 0
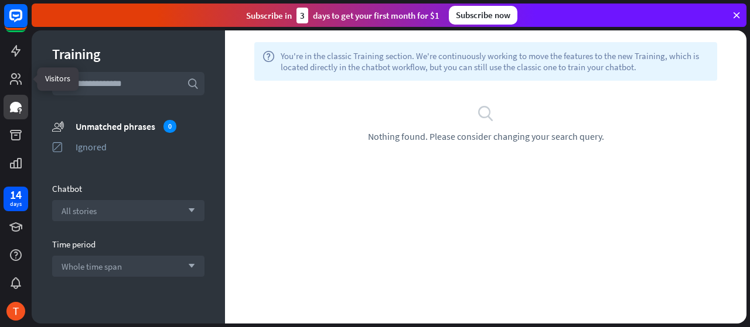
click at [0, 0] on icon at bounding box center [0, 0] width 0 height 0
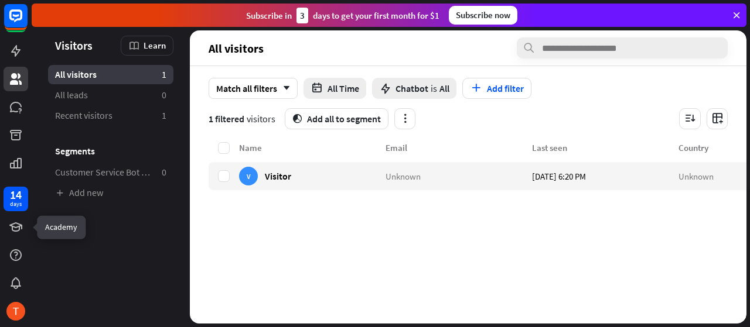
click at [0, 0] on icon at bounding box center [0, 0] width 0 height 0
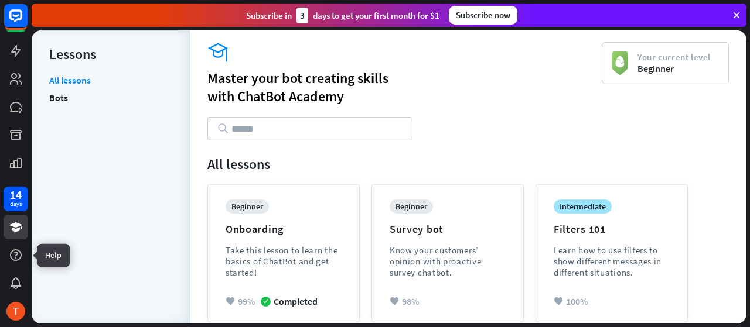
click at [6, 249] on div at bounding box center [16, 255] width 25 height 25
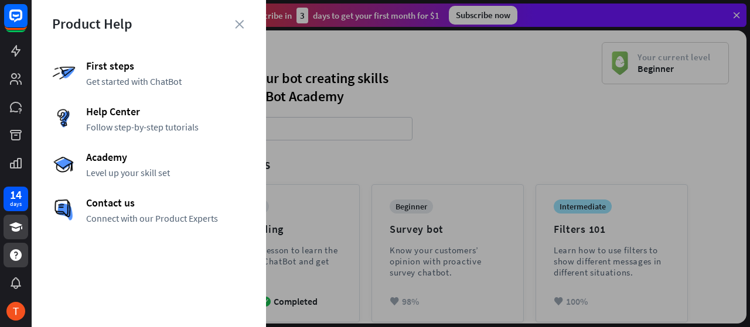
click at [338, 210] on div at bounding box center [391, 163] width 718 height 327
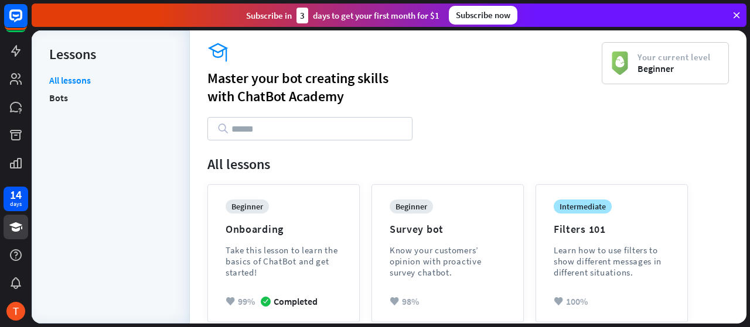
click at [63, 100] on link "Bots" at bounding box center [58, 98] width 19 height 18
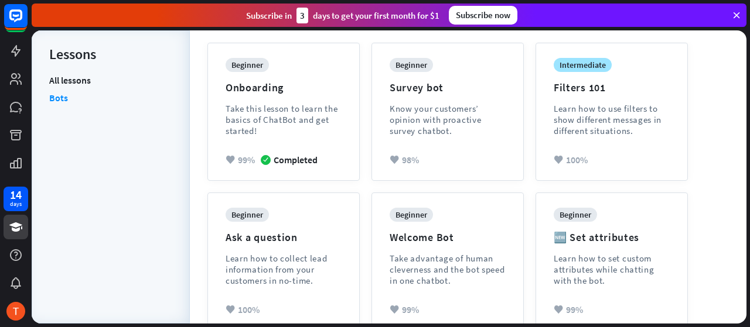
scroll to position [117, 0]
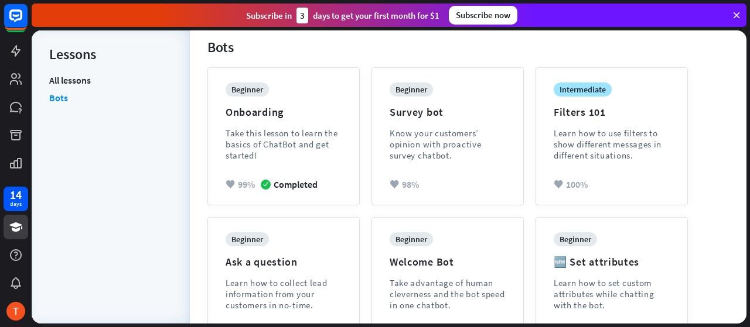
click at [69, 81] on link "All lessons" at bounding box center [70, 81] width 42 height 15
click at [0, 0] on icon at bounding box center [0, 0] width 0 height 0
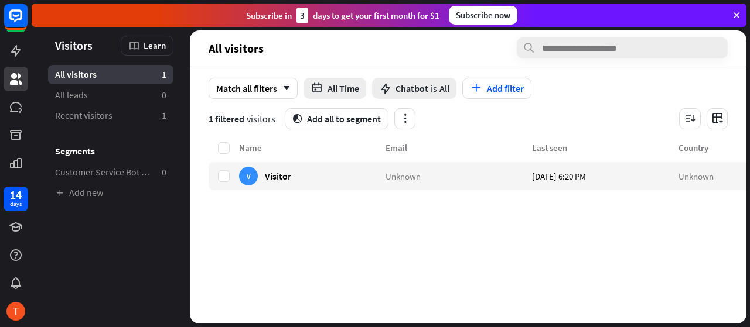
click at [303, 179] on div "V Visitor" at bounding box center [312, 176] width 146 height 28
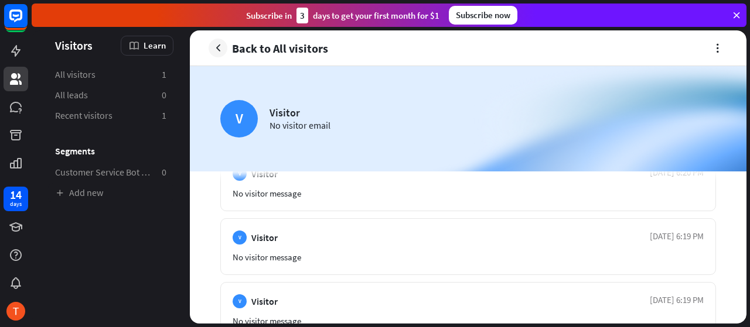
scroll to position [676, 0]
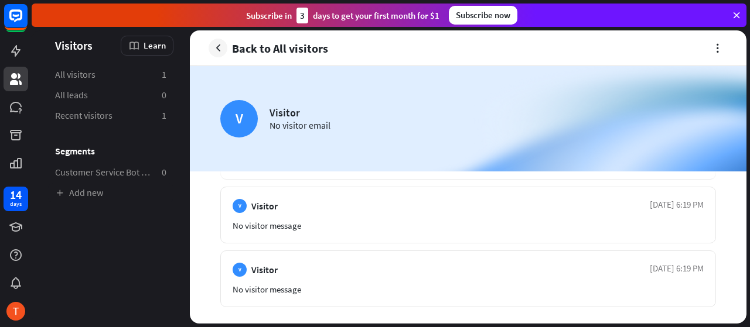
click at [78, 144] on li "Segments" at bounding box center [110, 143] width 125 height 35
click at [0, 0] on icon at bounding box center [0, 0] width 0 height 0
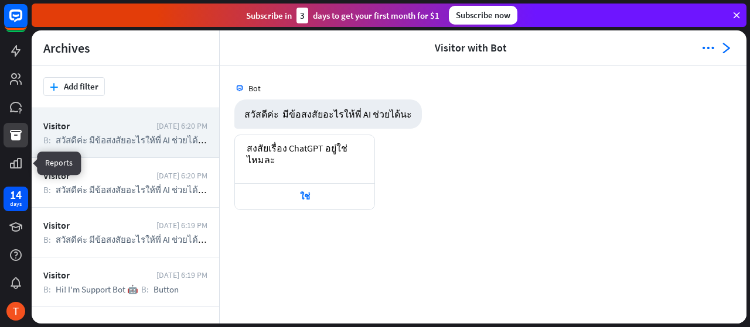
click at [0, 0] on icon at bounding box center [0, 0] width 0 height 0
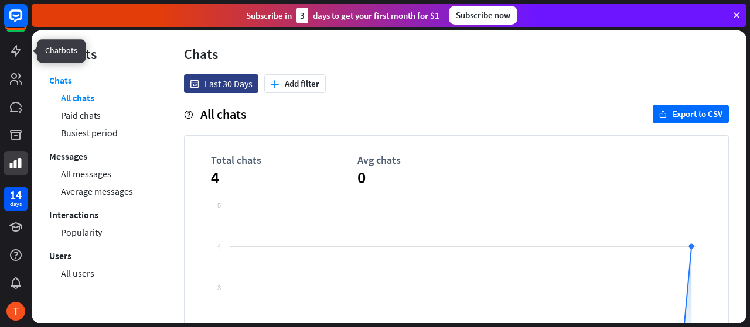
click at [0, 0] on icon at bounding box center [0, 0] width 0 height 0
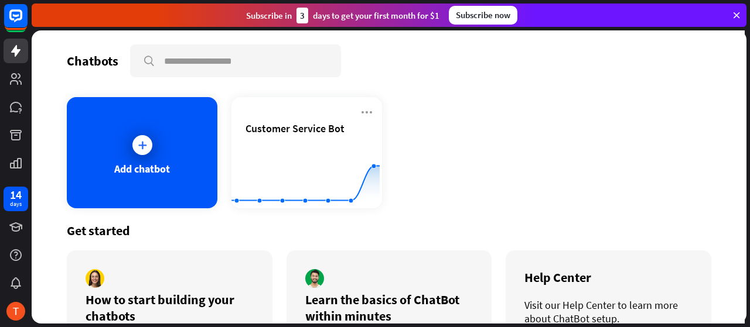
click at [144, 143] on icon at bounding box center [142, 145] width 12 height 12
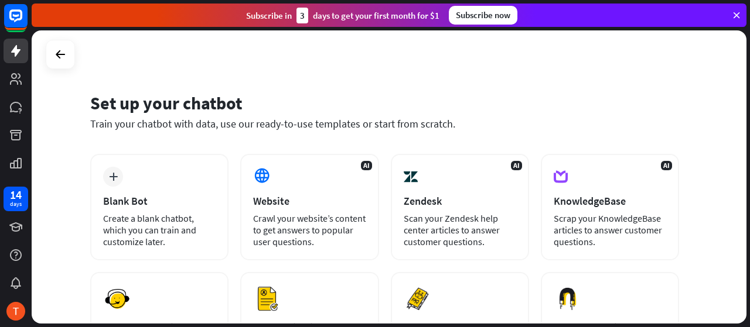
click at [159, 227] on div "Create a blank chatbot, which you can train and customize later." at bounding box center [159, 230] width 112 height 35
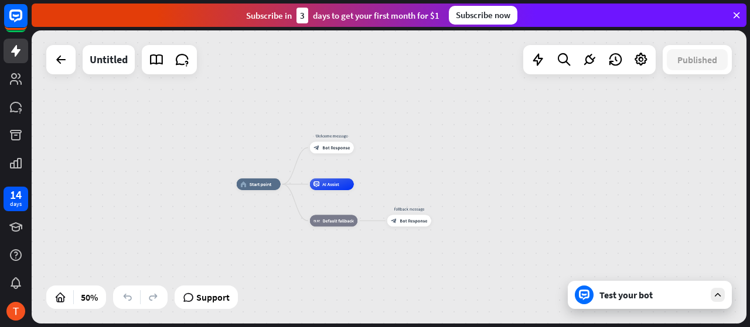
drag, startPoint x: 609, startPoint y: 114, endPoint x: 399, endPoint y: 142, distance: 211.5
click at [399, 142] on div "home_2 Start point Welcome message block_bot_response Bot Response AI Assist bl…" at bounding box center [389, 176] width 714 height 293
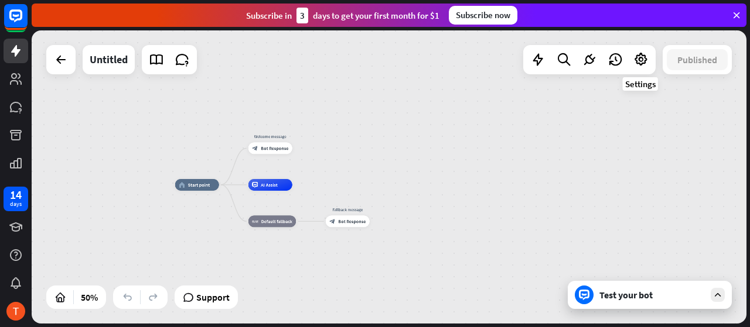
drag, startPoint x: 649, startPoint y: 66, endPoint x: 642, endPoint y: 65, distance: 6.5
click at [642, 65] on div at bounding box center [640, 59] width 23 height 23
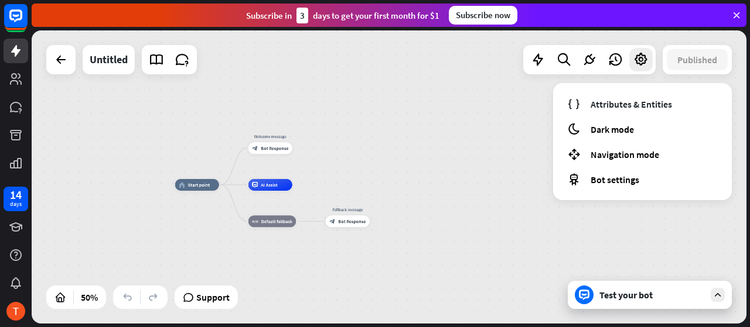
click at [629, 129] on span "Dark mode" at bounding box center [611, 130] width 43 height 12
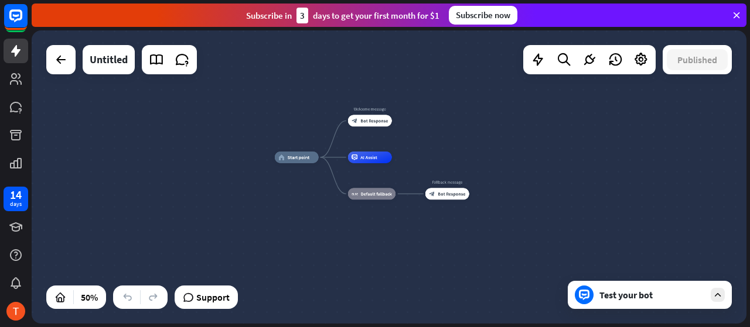
drag, startPoint x: 178, startPoint y: 109, endPoint x: 249, endPoint y: 91, distance: 73.6
click at [276, 83] on div "home_2 Start point Welcome message block_bot_response Bot Response AI Assist bl…" at bounding box center [389, 176] width 714 height 293
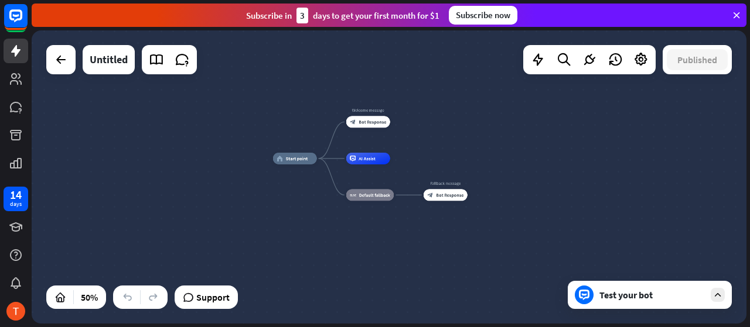
click at [112, 65] on div "Untitled" at bounding box center [109, 59] width 38 height 29
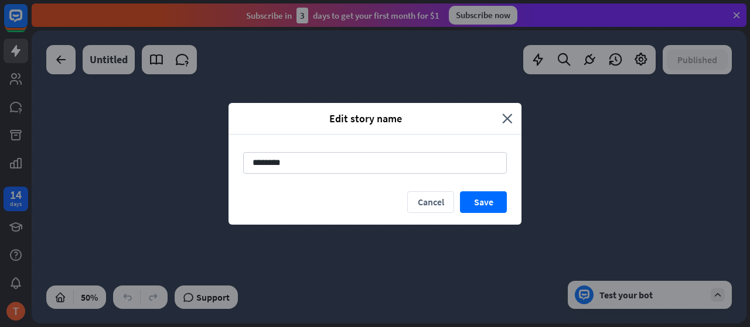
drag, startPoint x: 372, startPoint y: 164, endPoint x: 131, endPoint y: 161, distance: 241.3
click at [131, 161] on div "Edit story name close ******** Cancel Save" at bounding box center [375, 163] width 750 height 327
type input "*******"
click at [470, 207] on button "Save" at bounding box center [483, 202] width 47 height 22
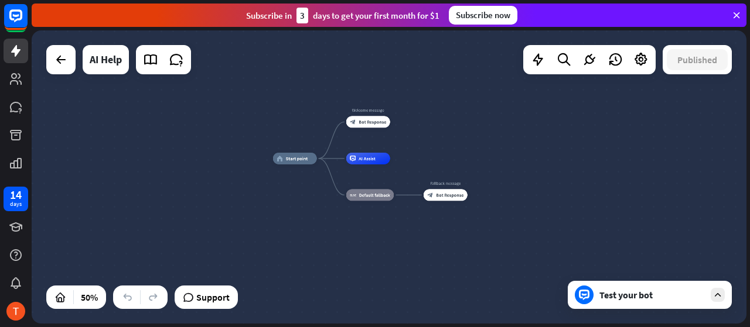
click at [715, 298] on icon at bounding box center [717, 295] width 11 height 11
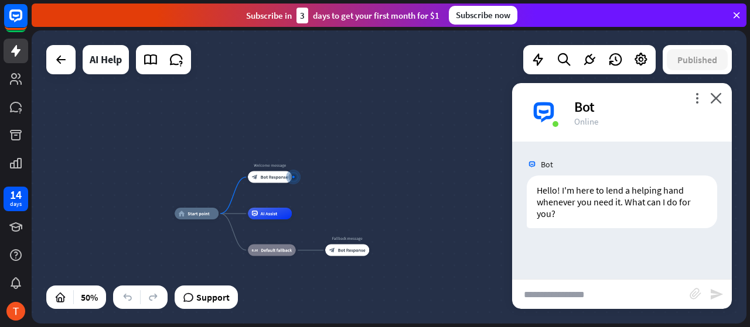
click at [688, 105] on div "Bot" at bounding box center [645, 107] width 143 height 18
click at [692, 99] on icon "more_vert" at bounding box center [696, 98] width 11 height 11
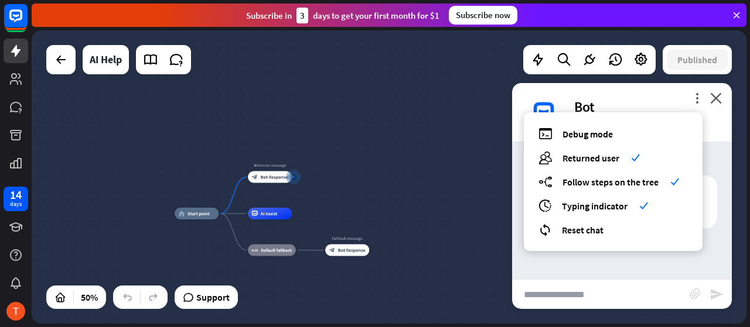
click at [579, 136] on span "Debug mode" at bounding box center [587, 134] width 50 height 12
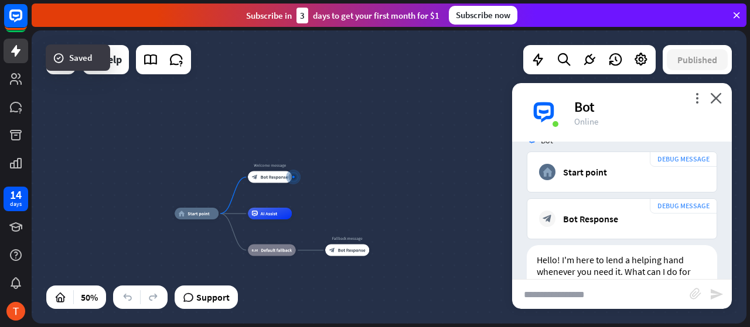
scroll to position [128, 0]
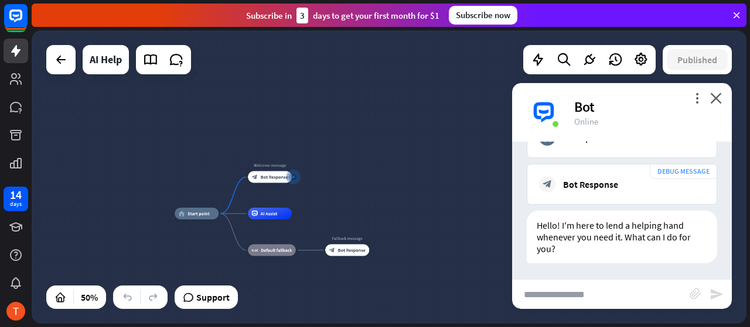
click at [697, 101] on icon "more_vert" at bounding box center [696, 98] width 11 height 11
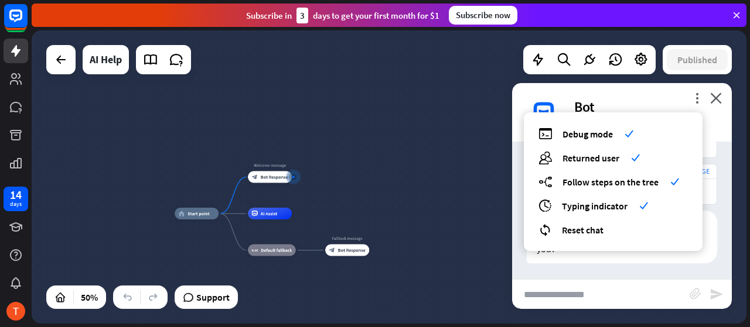
click at [594, 224] on span "Reset chat" at bounding box center [583, 230] width 42 height 12
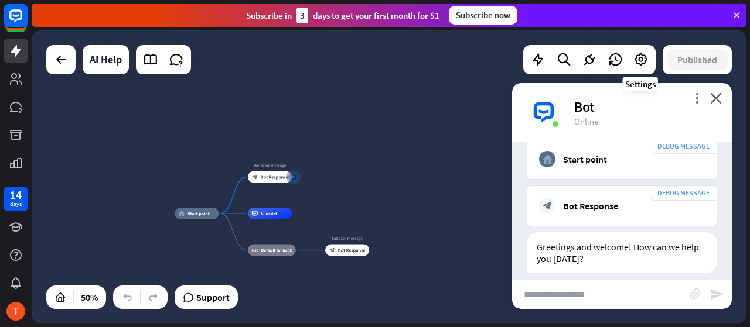
scroll to position [116, 0]
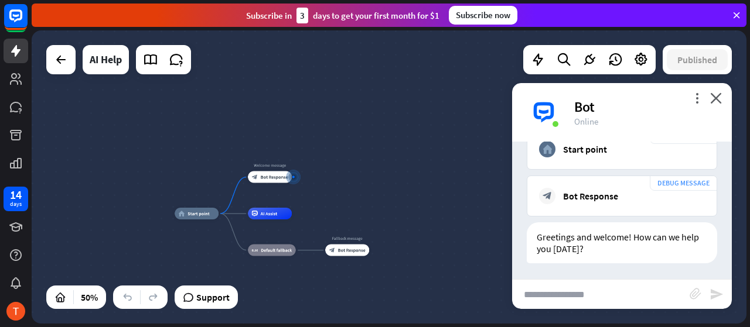
click at [644, 61] on icon at bounding box center [640, 59] width 15 height 15
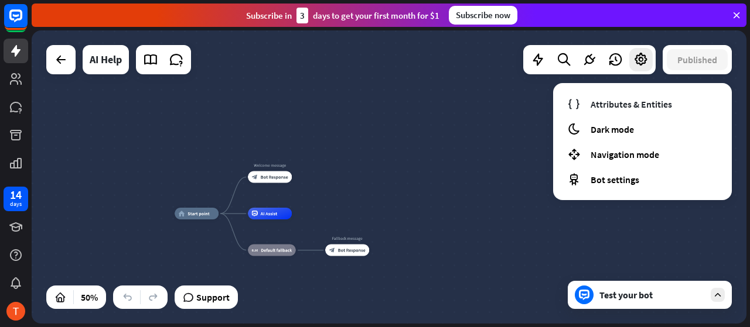
click at [624, 107] on span "Attributes & Entities" at bounding box center [630, 104] width 81 height 12
